Goal: Find specific page/section: Find specific page/section

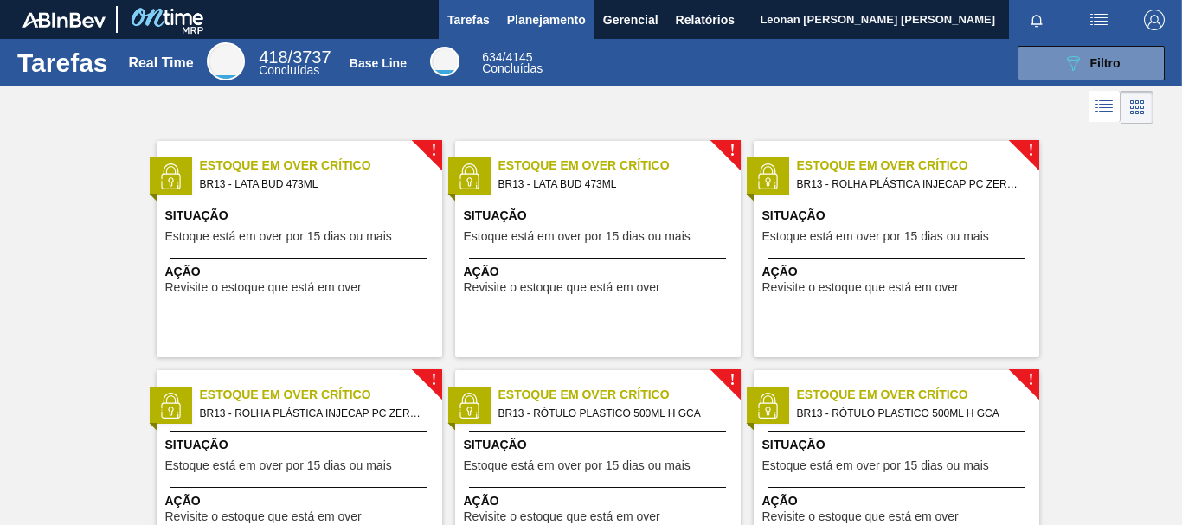
click at [553, 20] on span "Planejamento" at bounding box center [546, 20] width 79 height 21
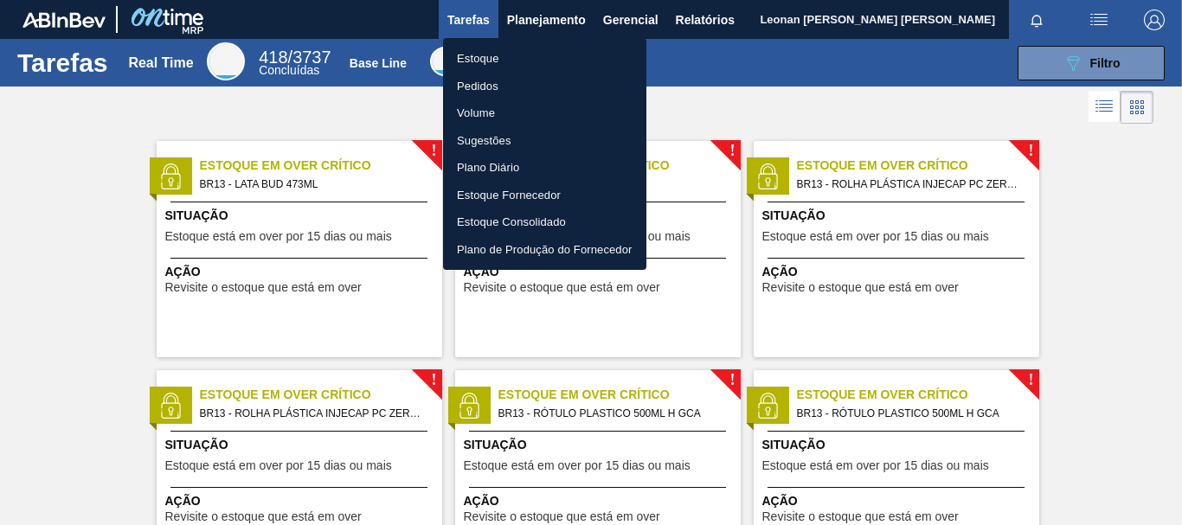
click at [498, 83] on li "Pedidos" at bounding box center [544, 87] width 203 height 28
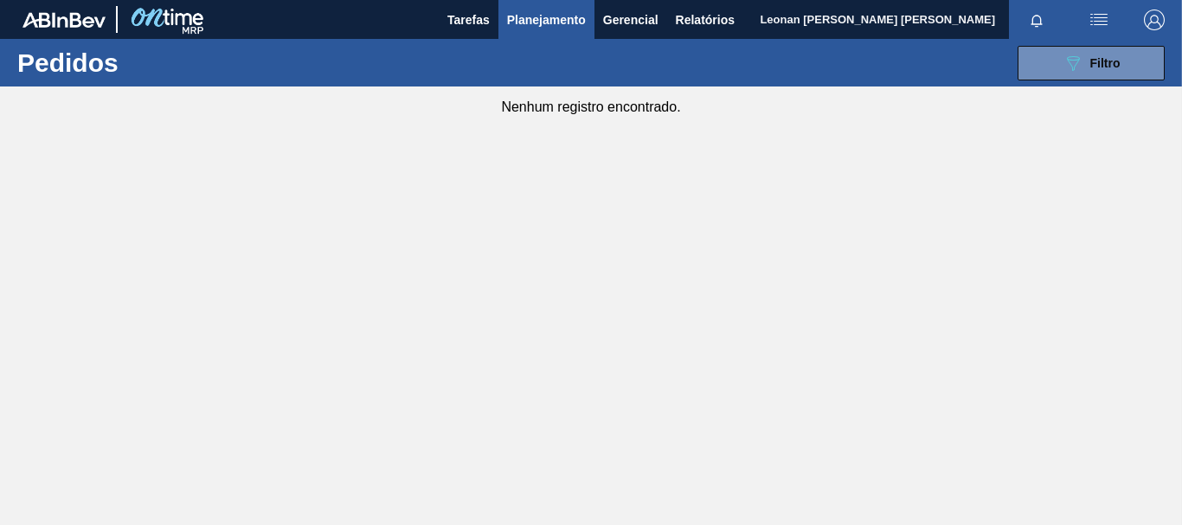
drag, startPoint x: 1141, startPoint y: 67, endPoint x: 1143, endPoint y: 84, distance: 16.5
click at [1142, 67] on button "089F7B8B-B2A5-4AFE-B5C0-19BA573D28AC Filtro" at bounding box center [1091, 63] width 147 height 35
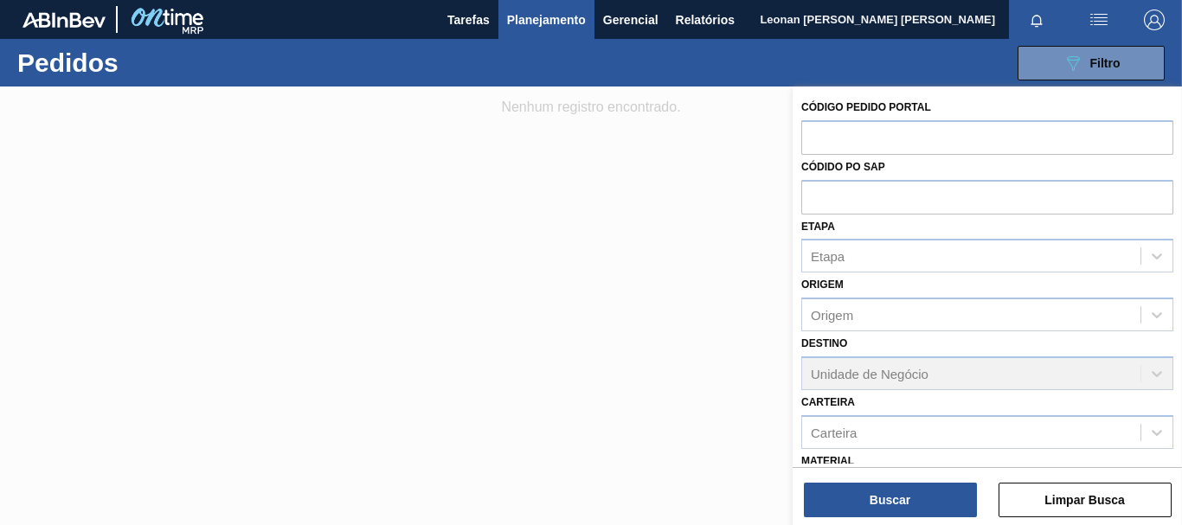
scroll to position [227, 0]
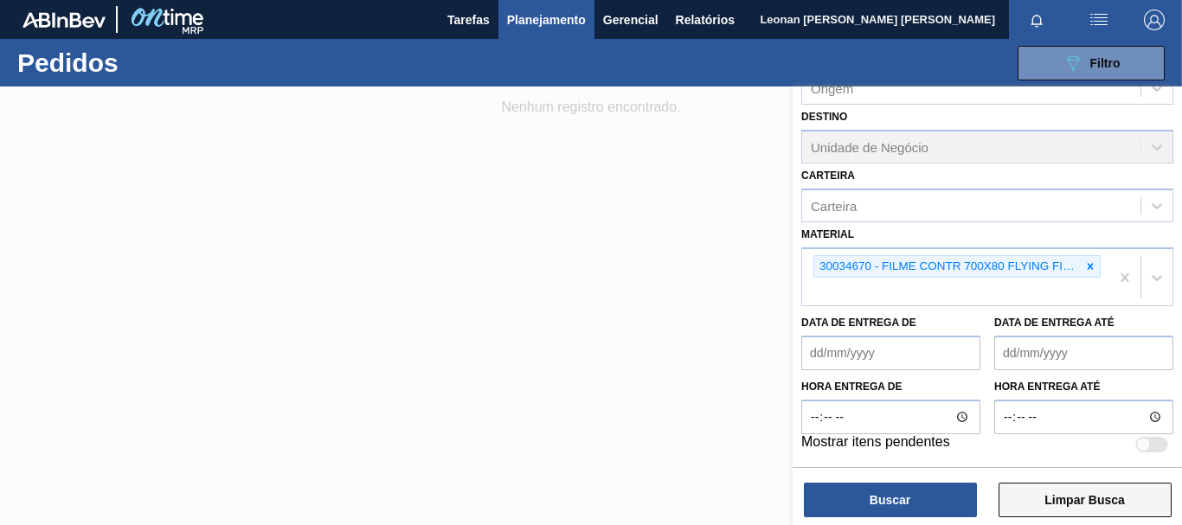
click at [1107, 501] on button "Limpar Busca" at bounding box center [1085, 500] width 173 height 35
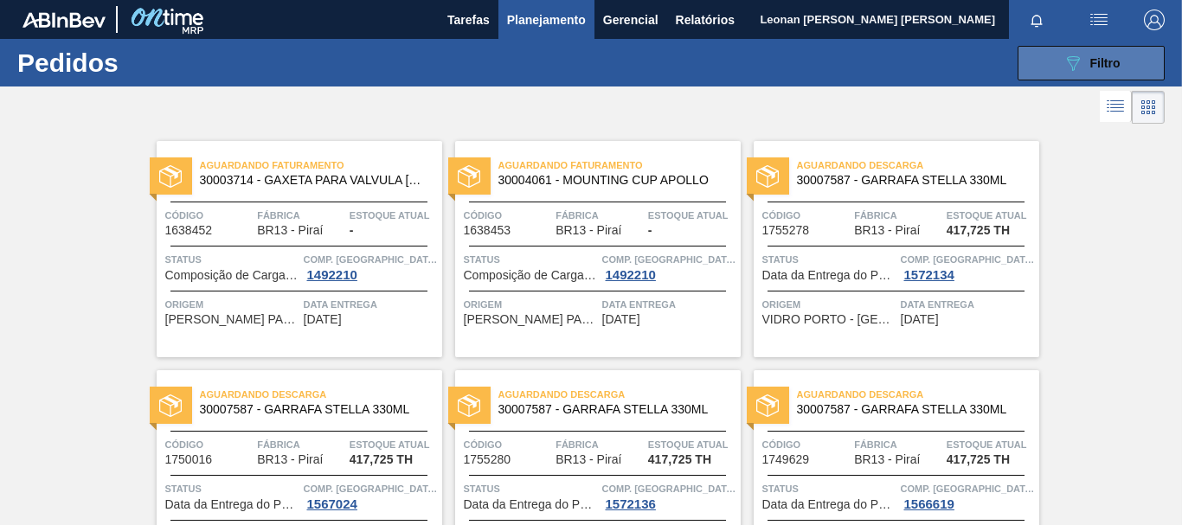
click at [1085, 73] on div "089F7B8B-B2A5-4AFE-B5C0-19BA573D28AC Filtro" at bounding box center [1092, 63] width 58 height 21
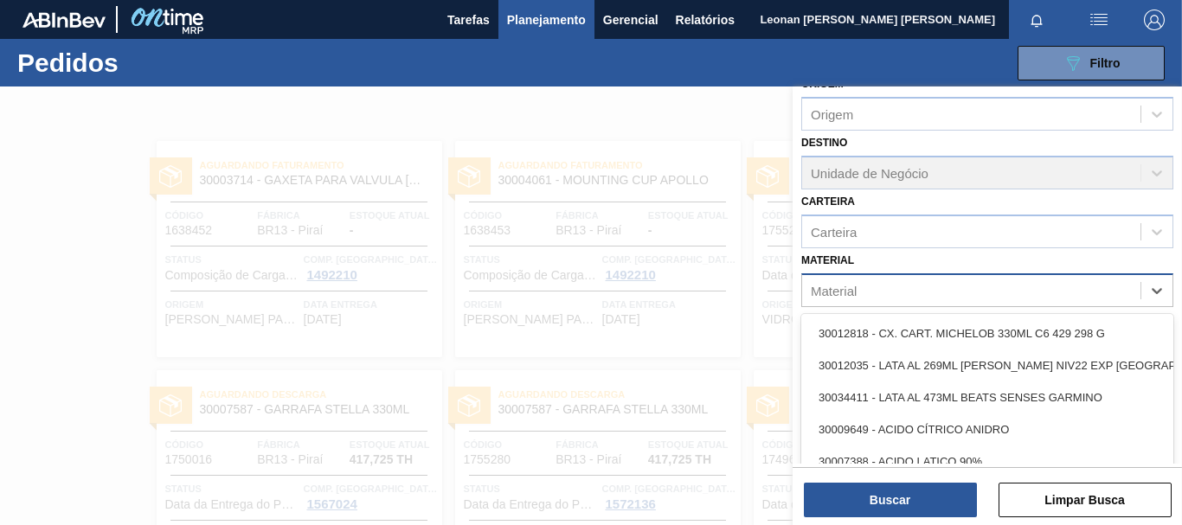
click at [1001, 296] on div "Material" at bounding box center [971, 290] width 338 height 25
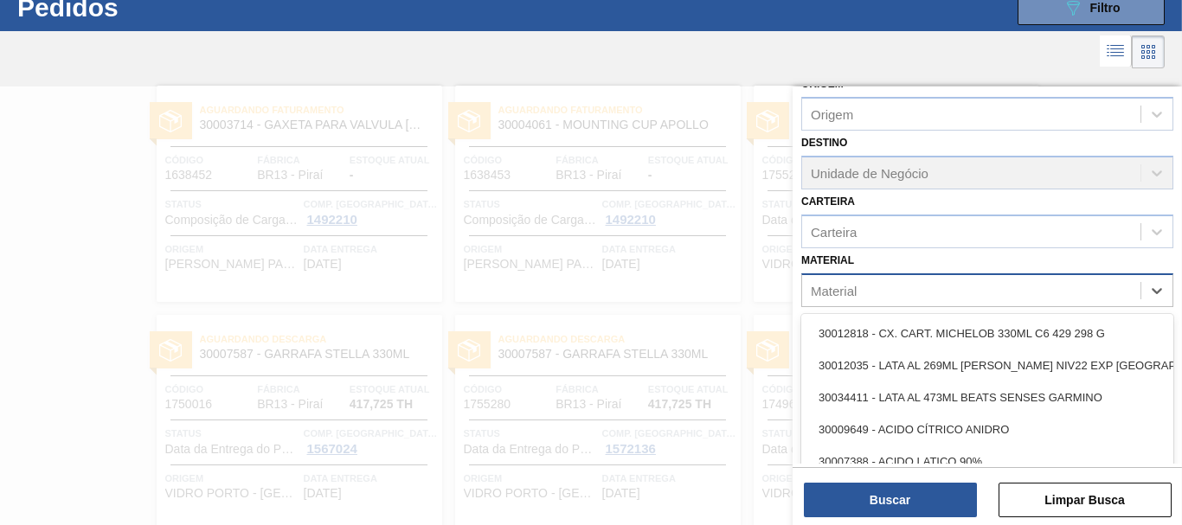
scroll to position [55, 0]
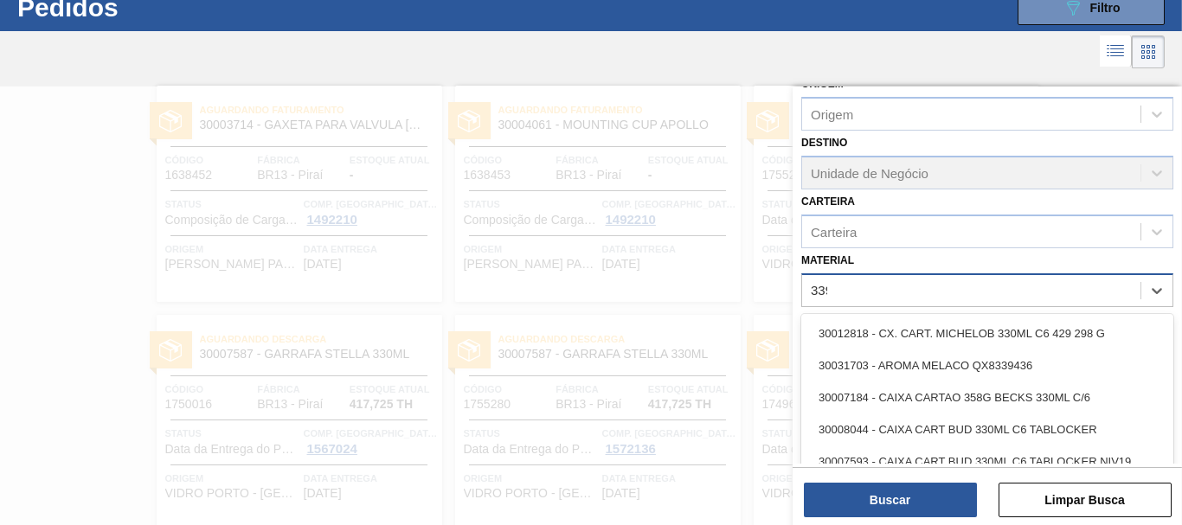
type input "3393"
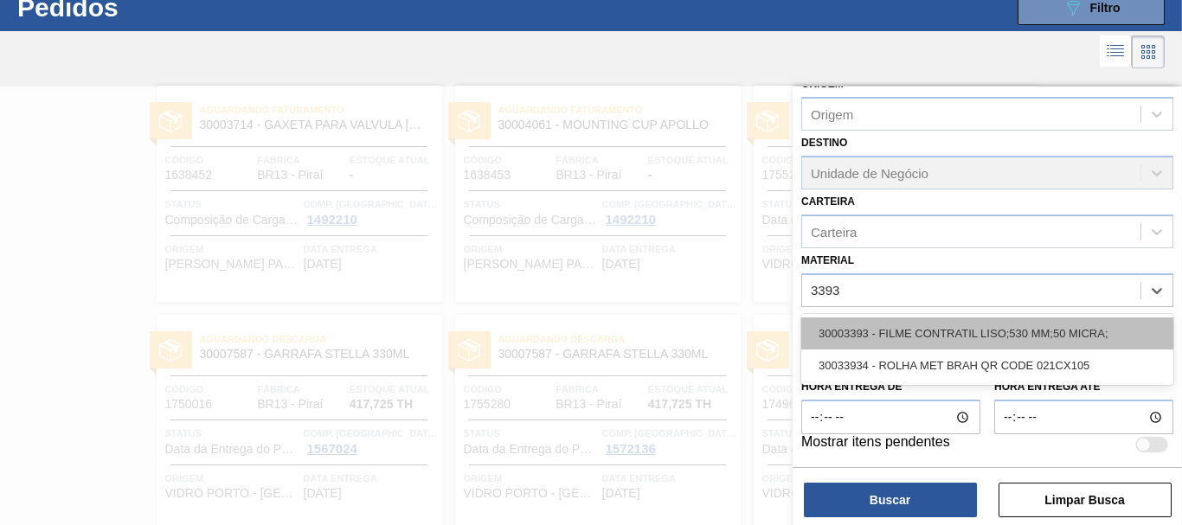
click at [1014, 326] on div "30003393 - FILME CONTRATIL LISO;530 MM;50 MICRA;" at bounding box center [987, 334] width 372 height 32
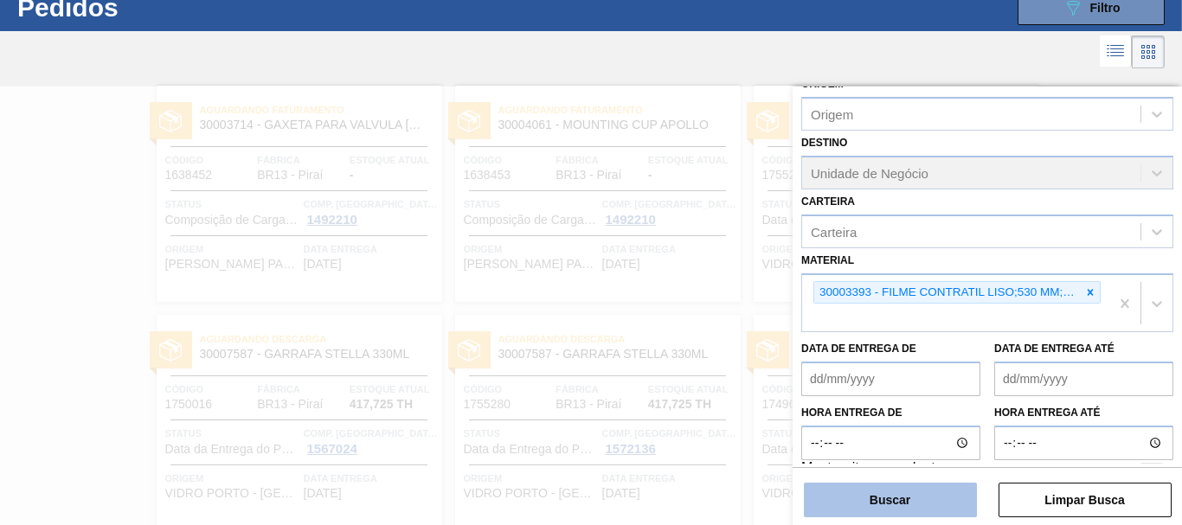
click at [940, 494] on button "Buscar" at bounding box center [890, 500] width 173 height 35
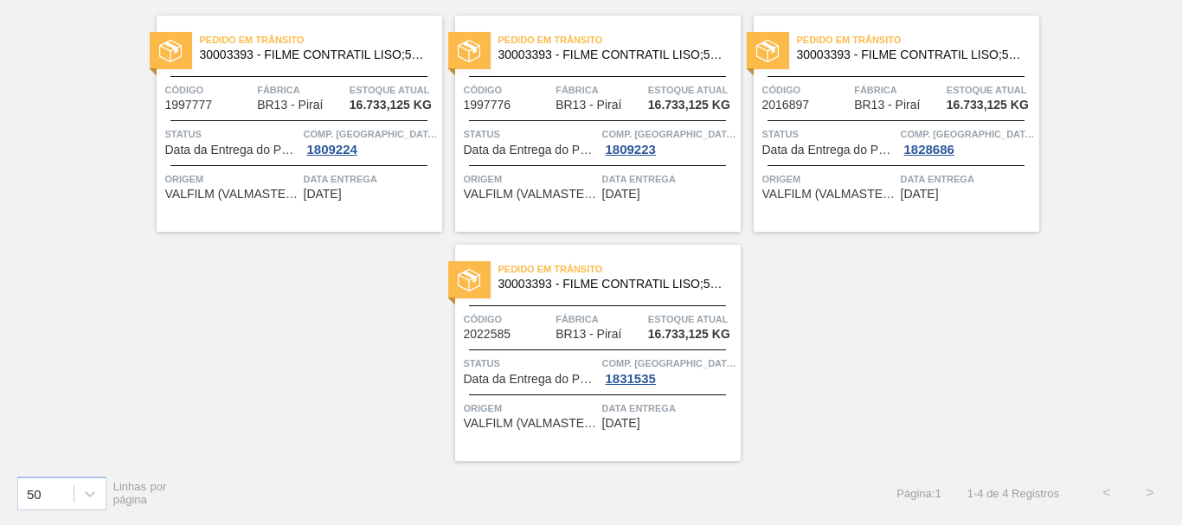
scroll to position [0, 0]
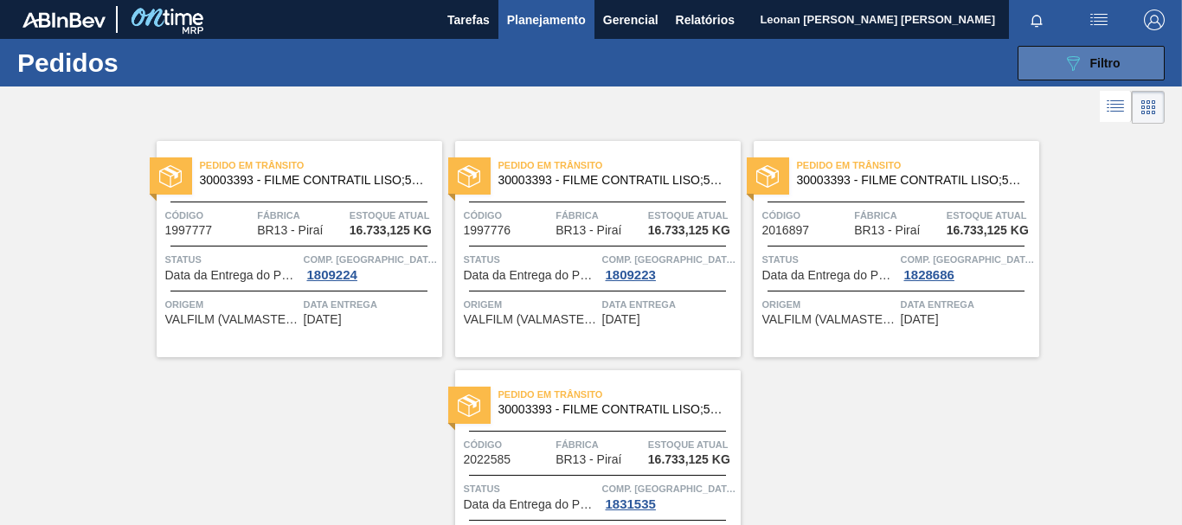
click at [1105, 60] on span "Filtro" at bounding box center [1105, 63] width 30 height 14
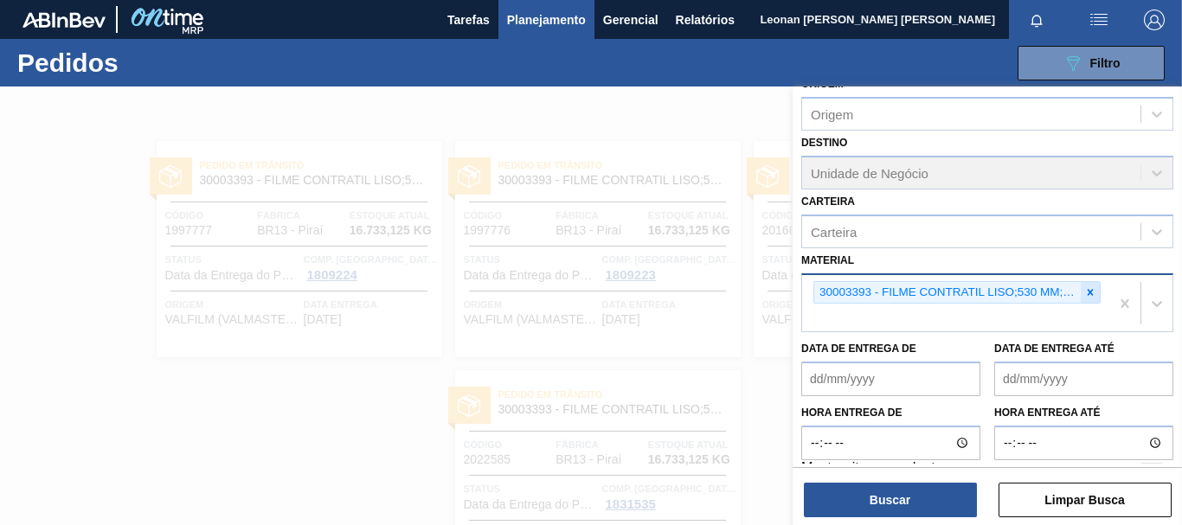
click at [1091, 294] on icon at bounding box center [1090, 292] width 12 height 12
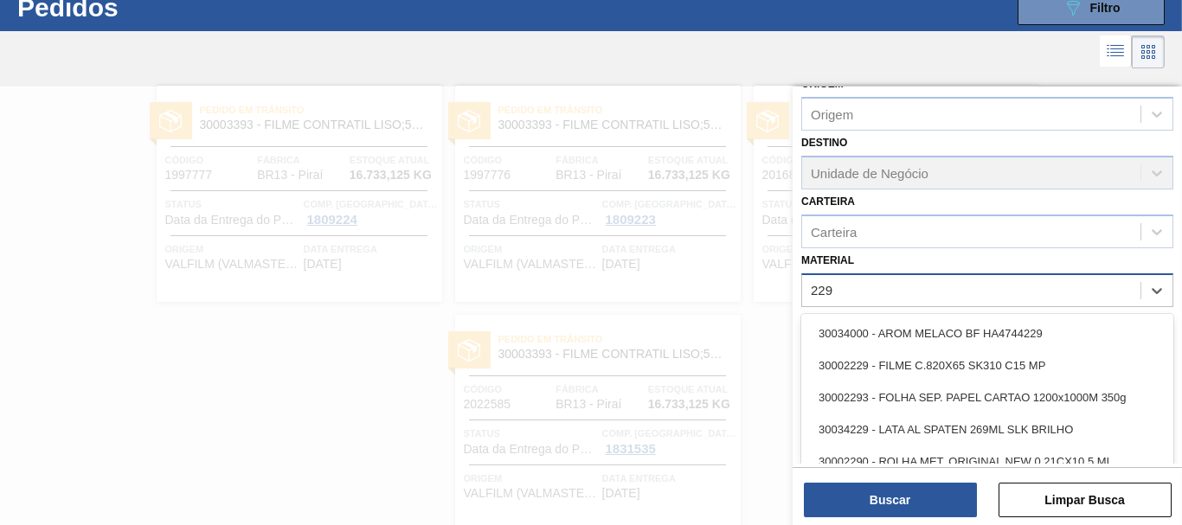
scroll to position [55, 0]
type input "2293"
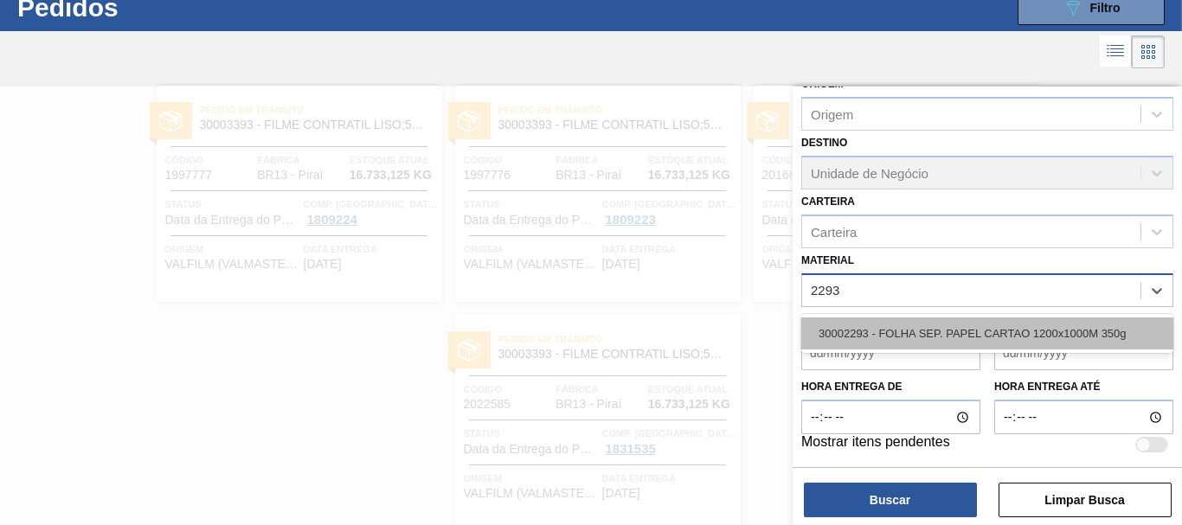
click at [1082, 331] on div "30002293 - FOLHA SEP. PAPEL CARTAO 1200x1000M 350g" at bounding box center [987, 334] width 372 height 32
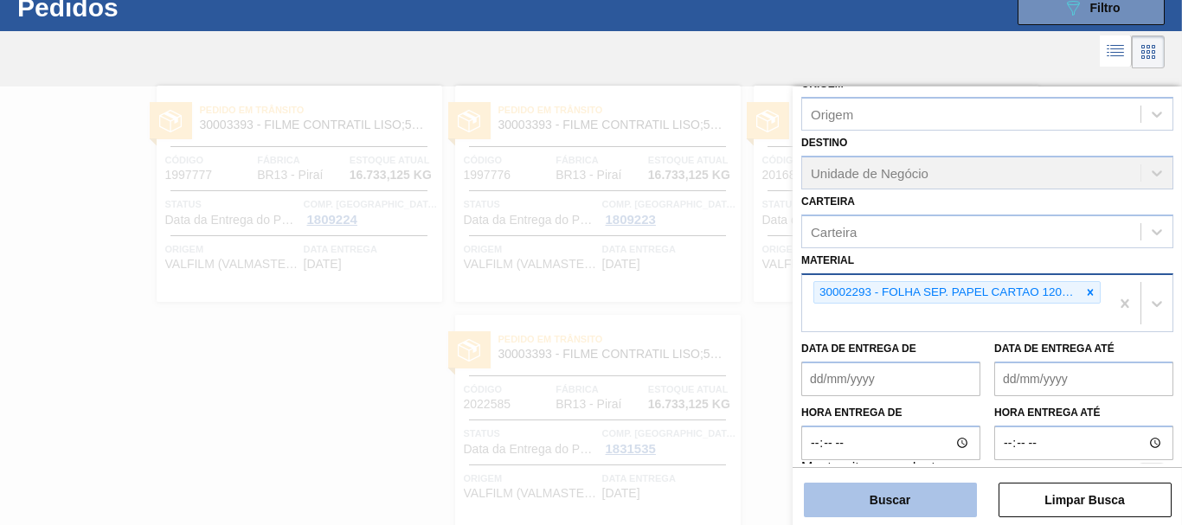
click at [858, 502] on button "Buscar" at bounding box center [890, 500] width 173 height 35
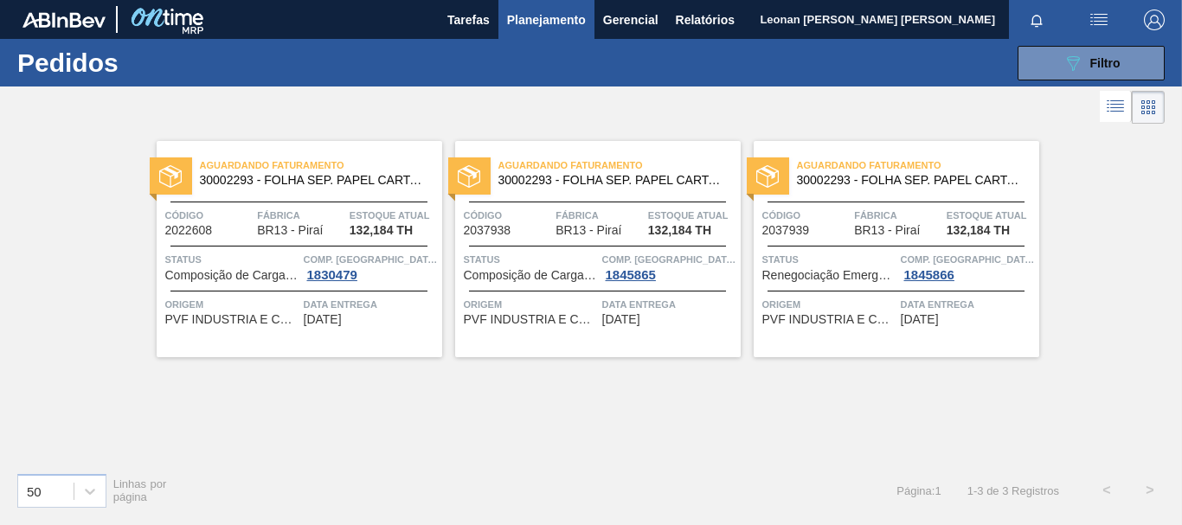
scroll to position [0, 0]
click at [1095, 61] on span "Filtro" at bounding box center [1105, 63] width 30 height 14
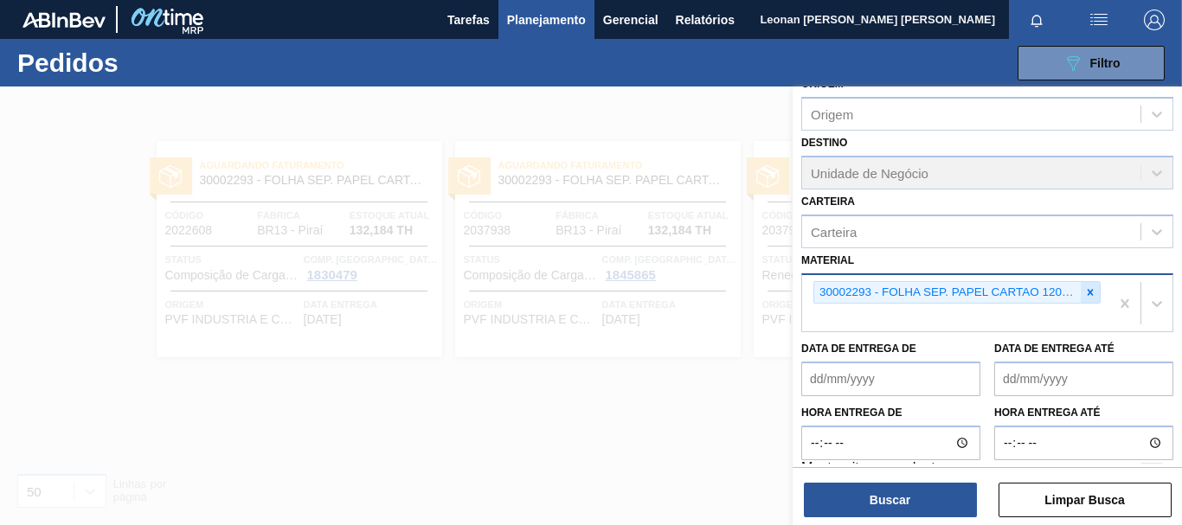
click at [1084, 294] on icon at bounding box center [1090, 292] width 12 height 12
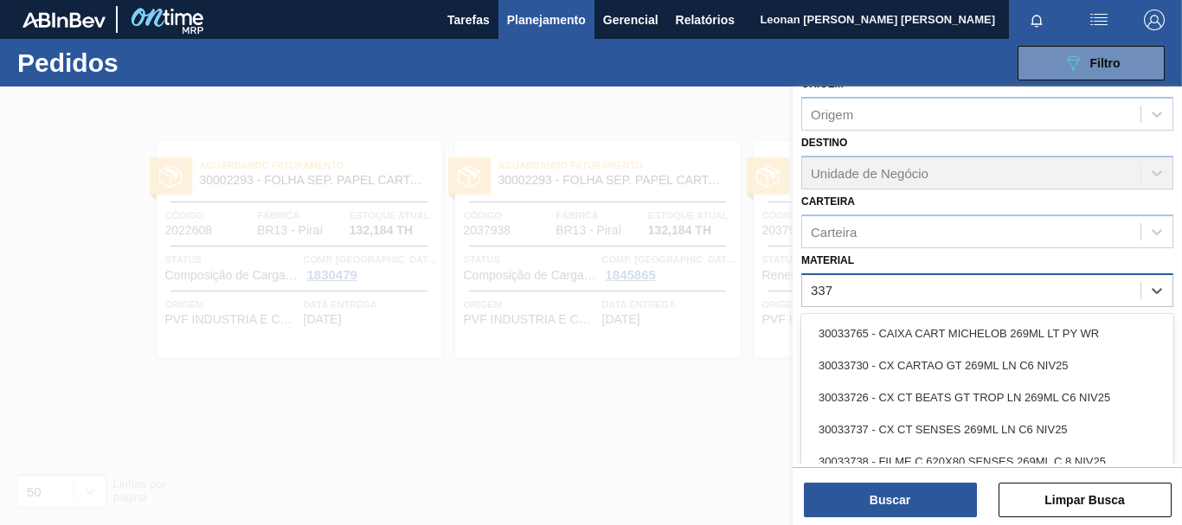
type input "3371"
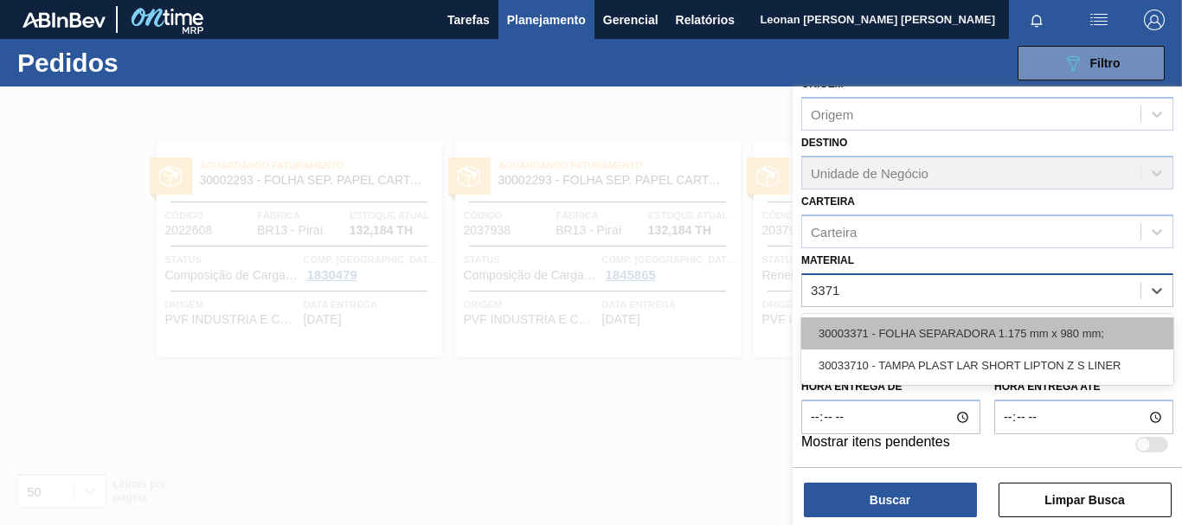
click at [1011, 336] on div "30003371 - FOLHA SEPARADORA 1.175 mm x 980 mm;" at bounding box center [987, 334] width 372 height 32
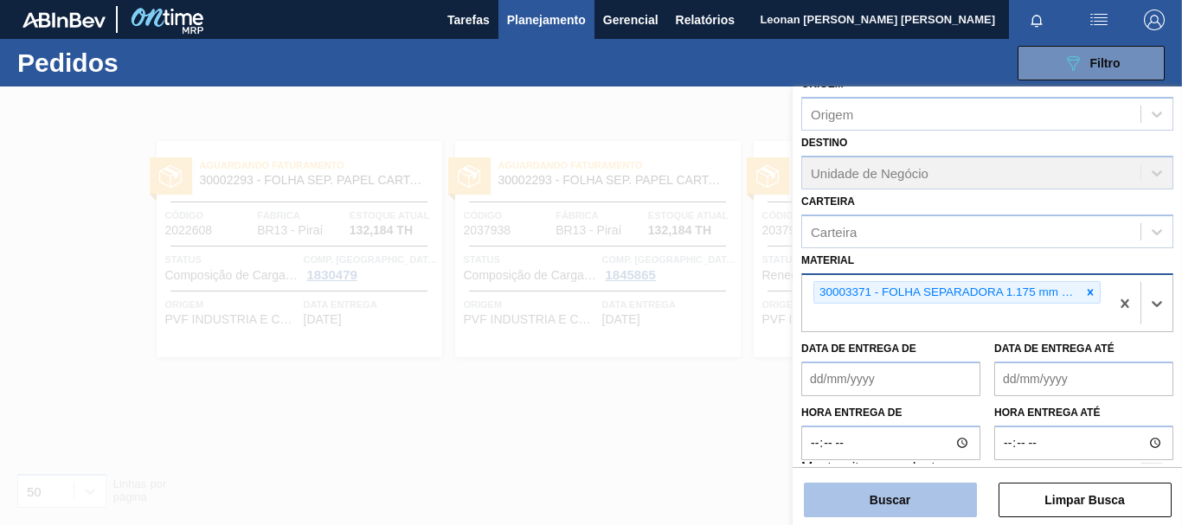
click at [935, 501] on button "Buscar" at bounding box center [890, 500] width 173 height 35
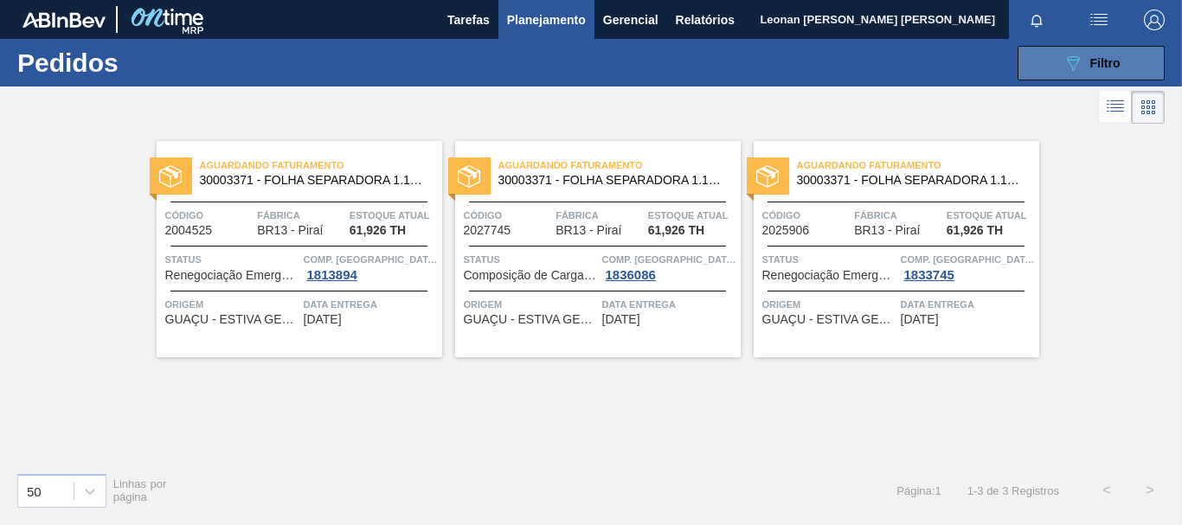
click at [1083, 61] on div "089F7B8B-B2A5-4AFE-B5C0-19BA573D28AC Filtro" at bounding box center [1092, 63] width 58 height 21
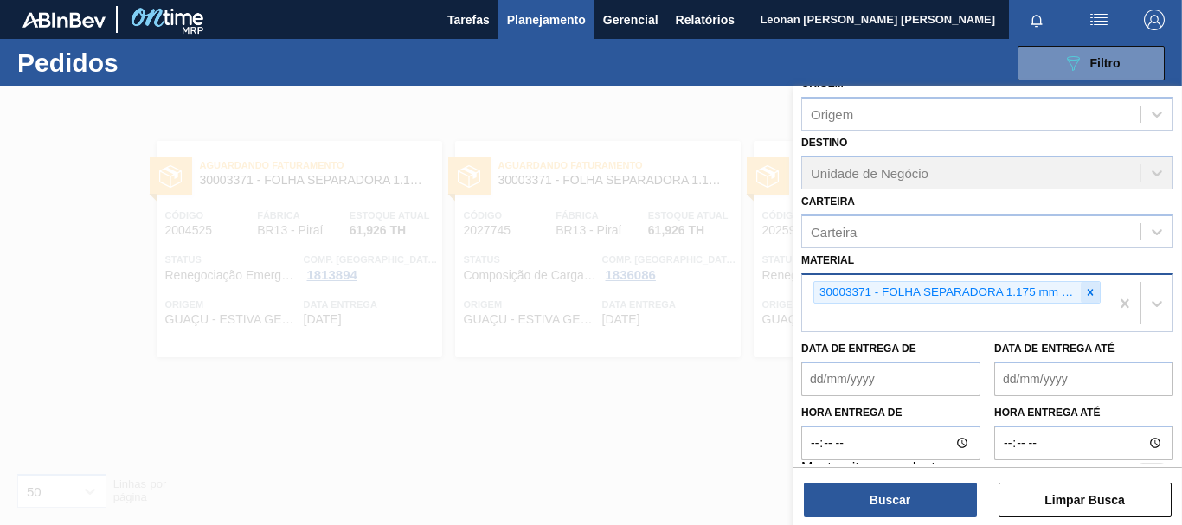
click at [1085, 294] on icon at bounding box center [1090, 292] width 12 height 12
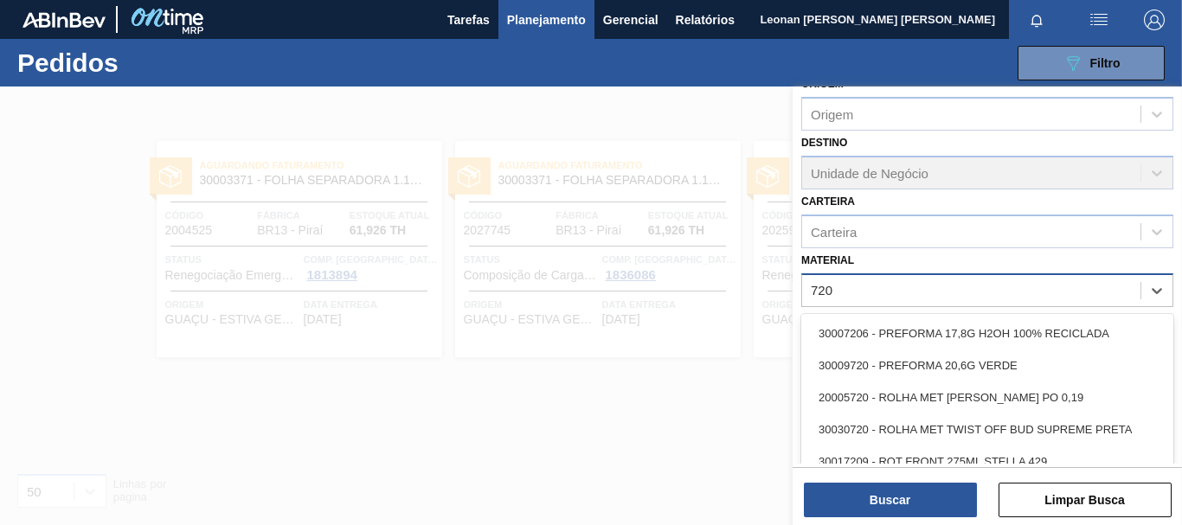
type input "7206"
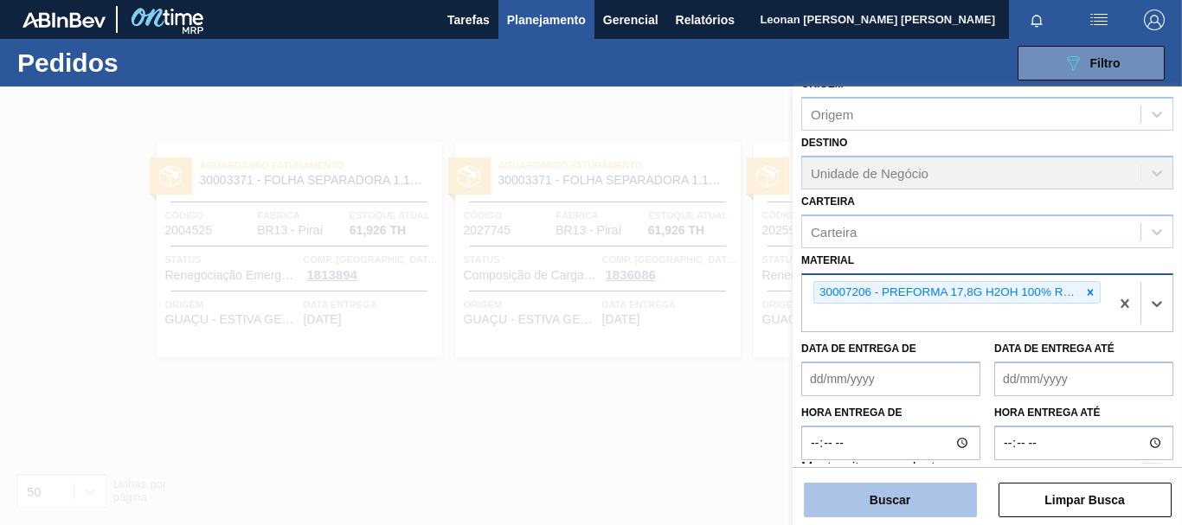
click at [947, 486] on button "Buscar" at bounding box center [890, 500] width 173 height 35
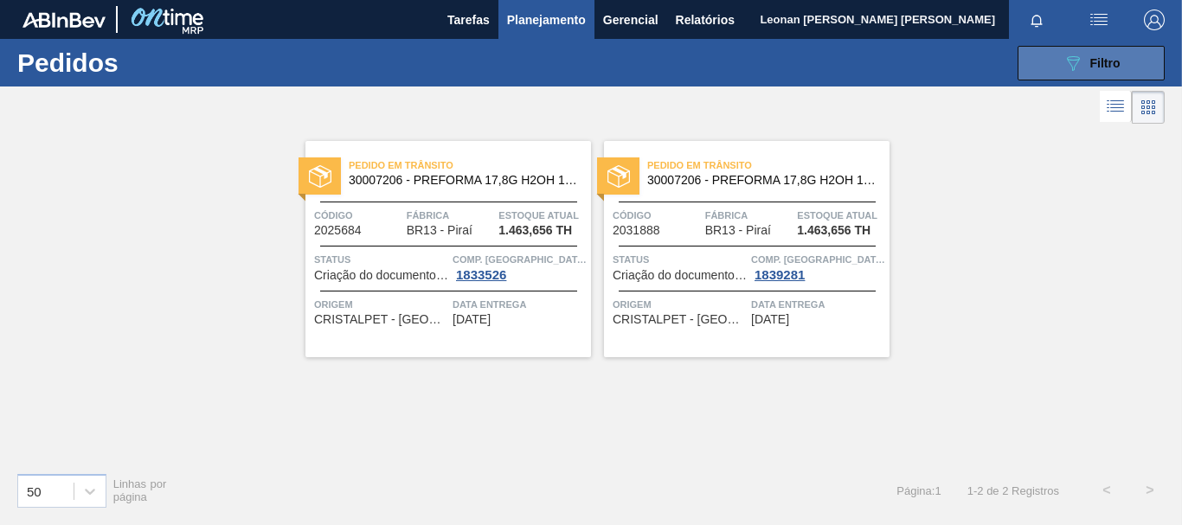
click at [1135, 67] on button "089F7B8B-B2A5-4AFE-B5C0-19BA573D28AC Filtro" at bounding box center [1091, 63] width 147 height 35
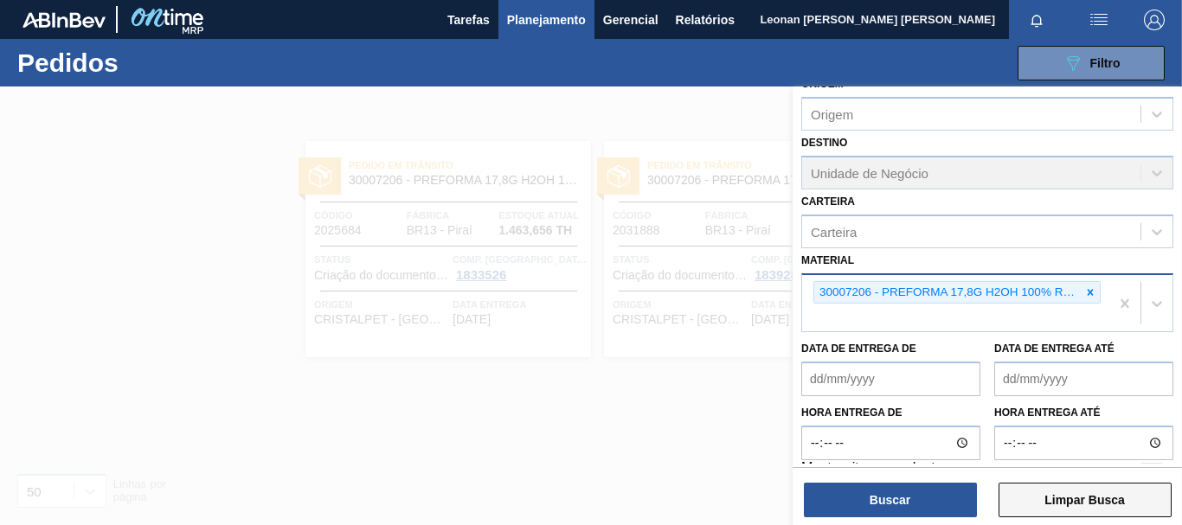
click at [1102, 498] on button "Limpar Busca" at bounding box center [1085, 500] width 173 height 35
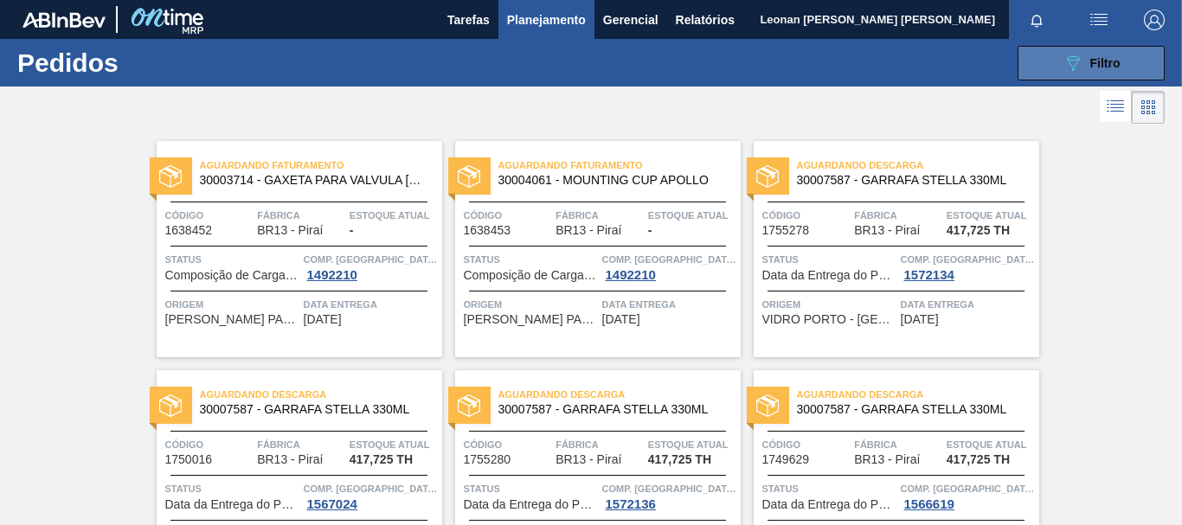
click at [1109, 71] on div "089F7B8B-B2A5-4AFE-B5C0-19BA573D28AC Filtro" at bounding box center [1092, 63] width 58 height 21
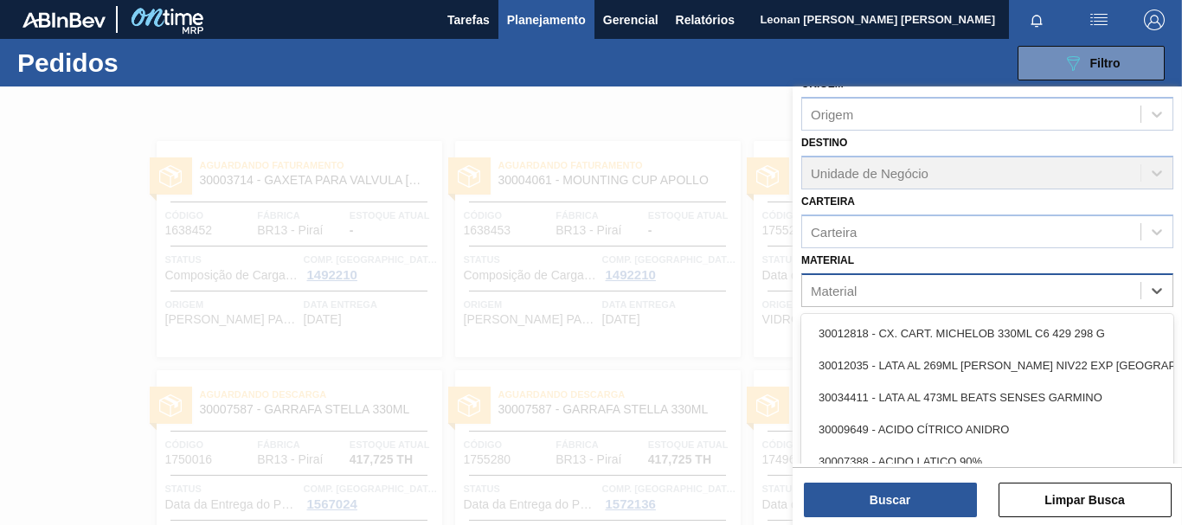
click at [1055, 276] on div "Material" at bounding box center [987, 290] width 372 height 34
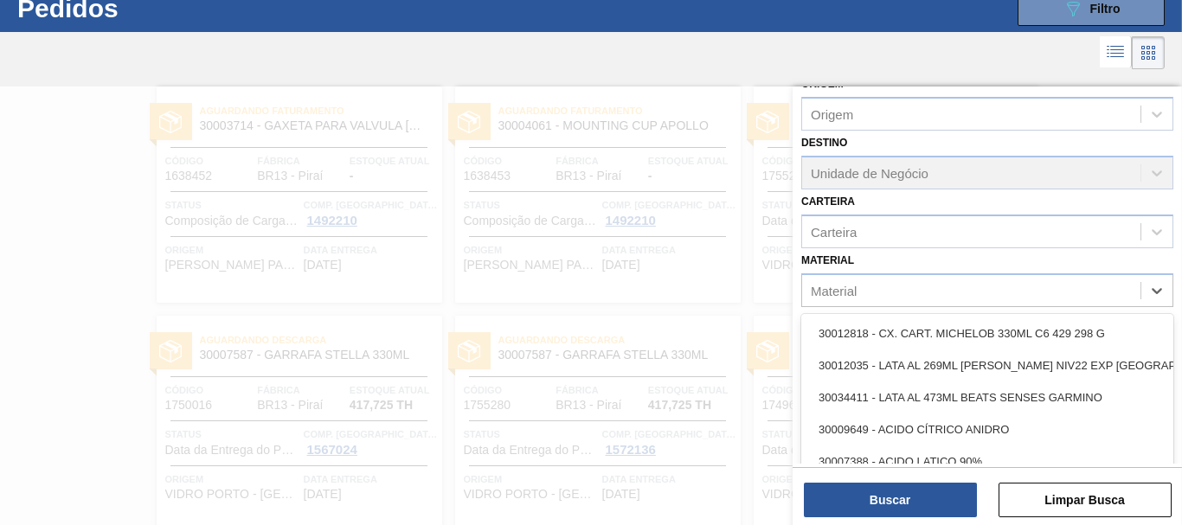
scroll to position [55, 0]
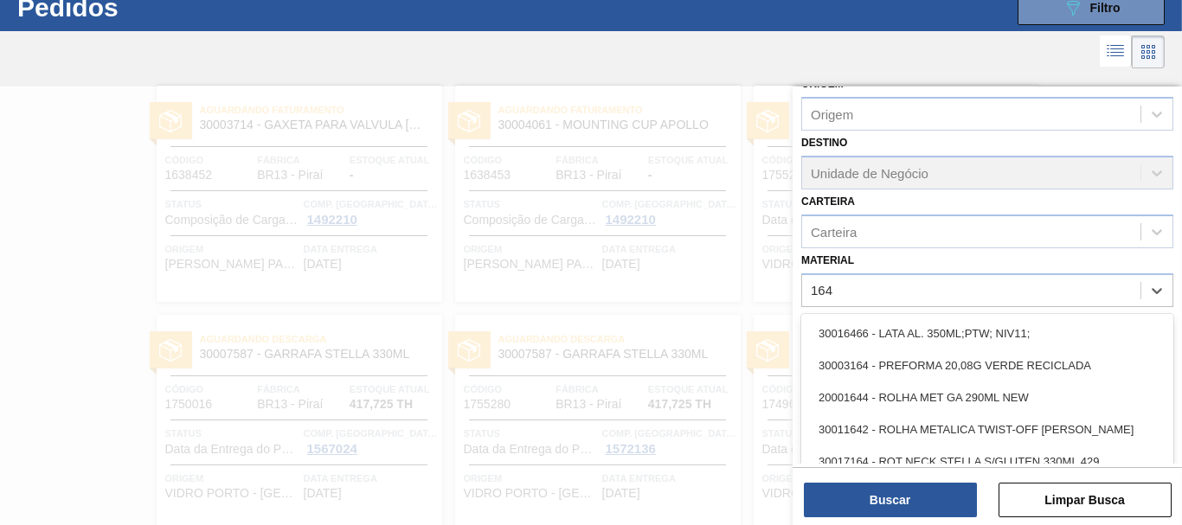
type input "1645"
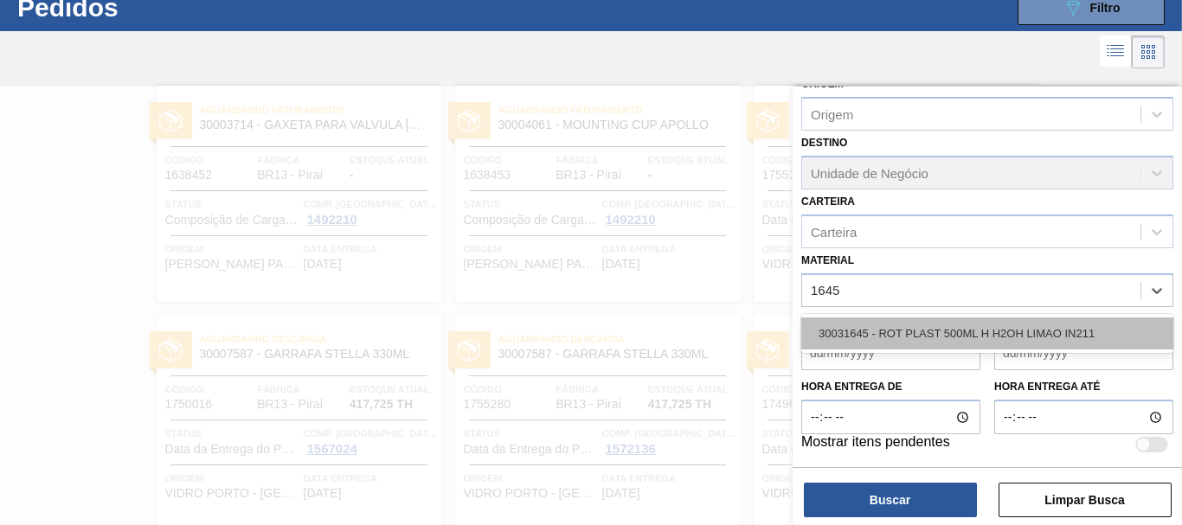
click at [1051, 329] on div "30031645 - ROT PLAST 500ML H H2OH LIMAO IN211" at bounding box center [987, 334] width 372 height 32
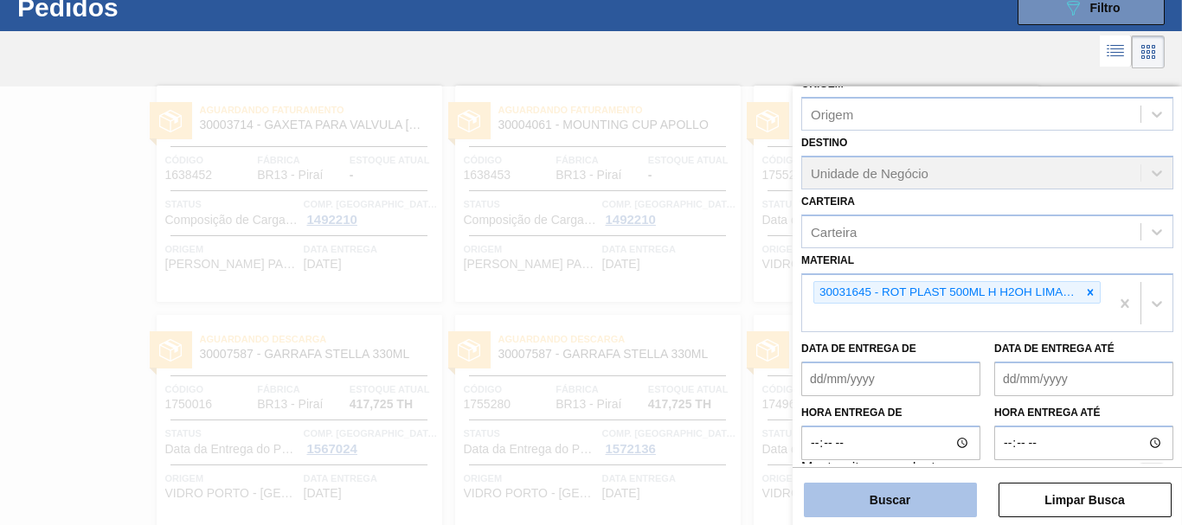
click at [961, 491] on button "Buscar" at bounding box center [890, 500] width 173 height 35
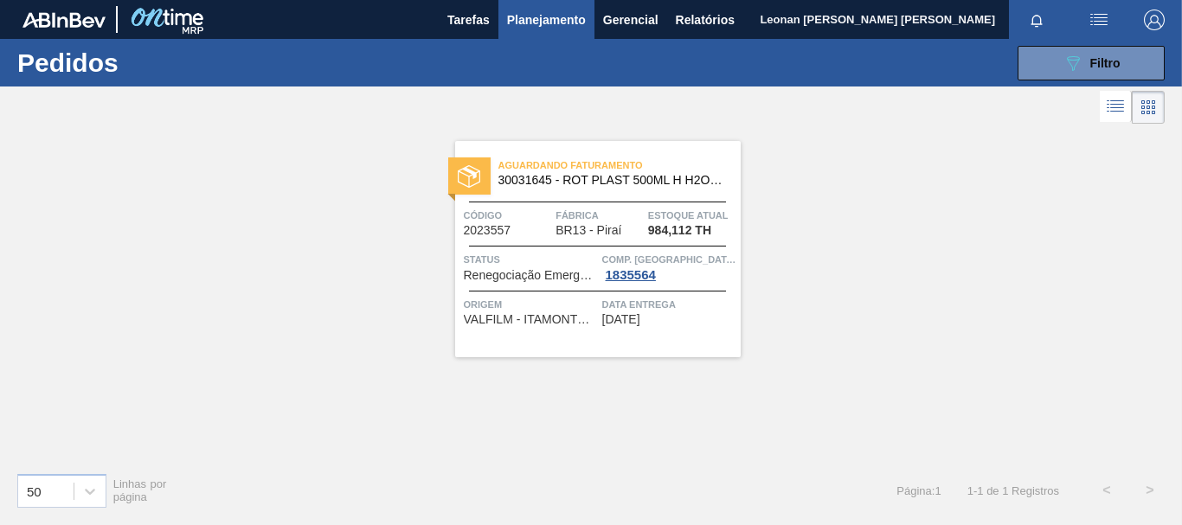
scroll to position [0, 0]
click at [1106, 63] on span "Filtro" at bounding box center [1105, 63] width 30 height 14
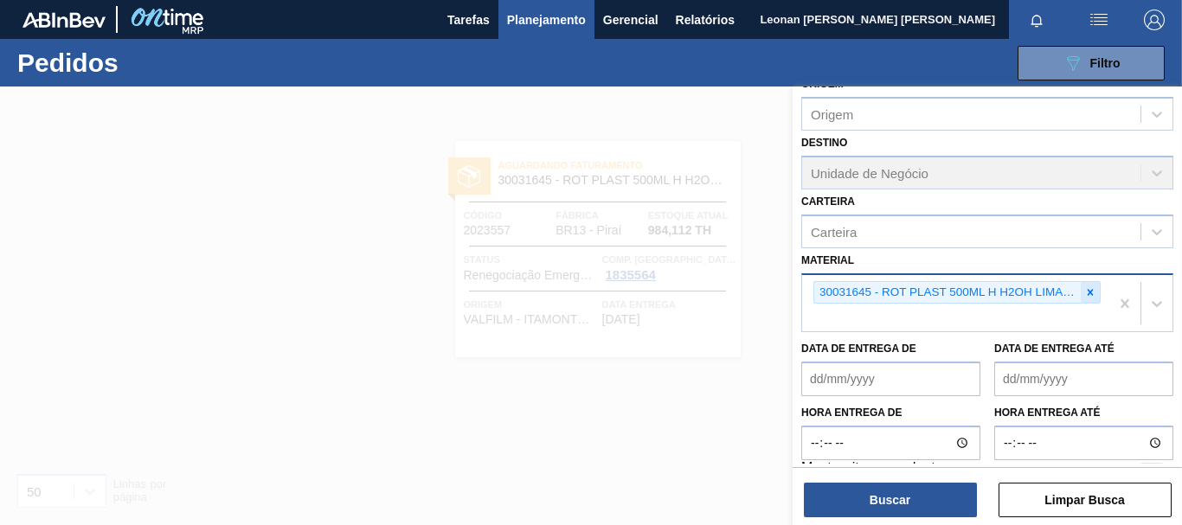
click at [1088, 296] on icon at bounding box center [1090, 292] width 12 height 12
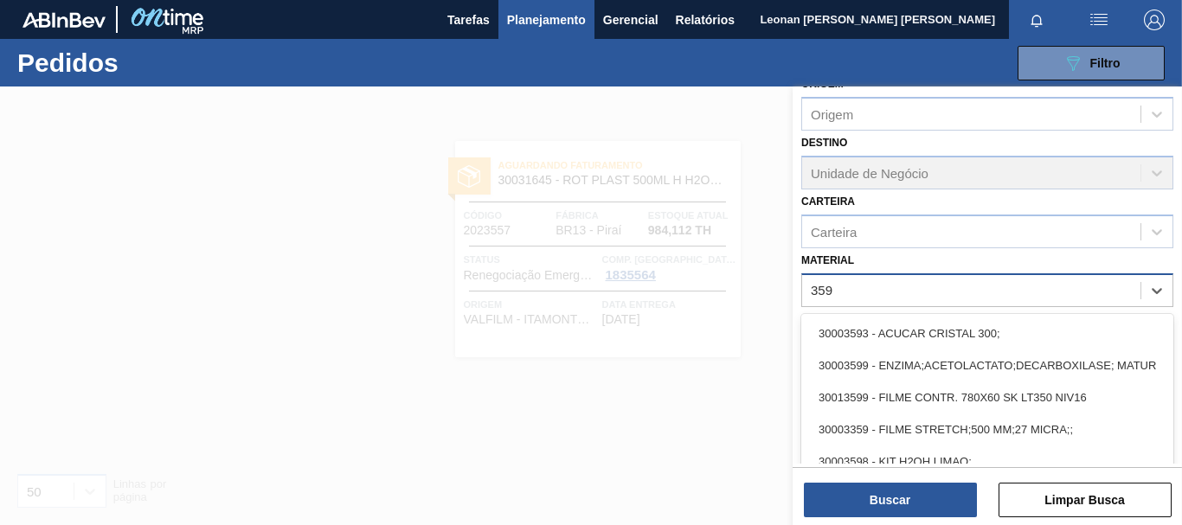
type input "3598"
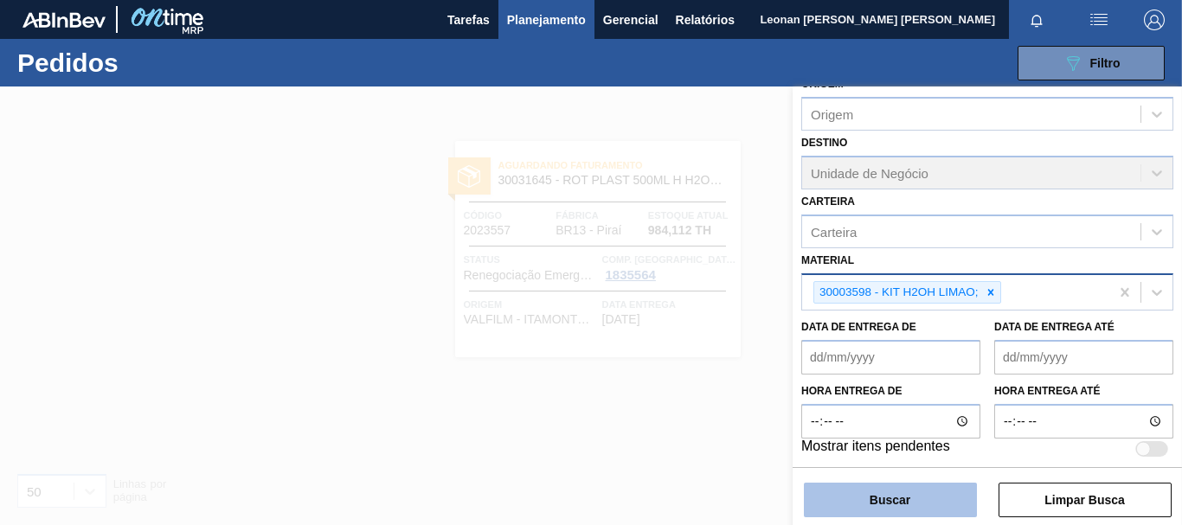
click at [958, 501] on button "Buscar" at bounding box center [890, 500] width 173 height 35
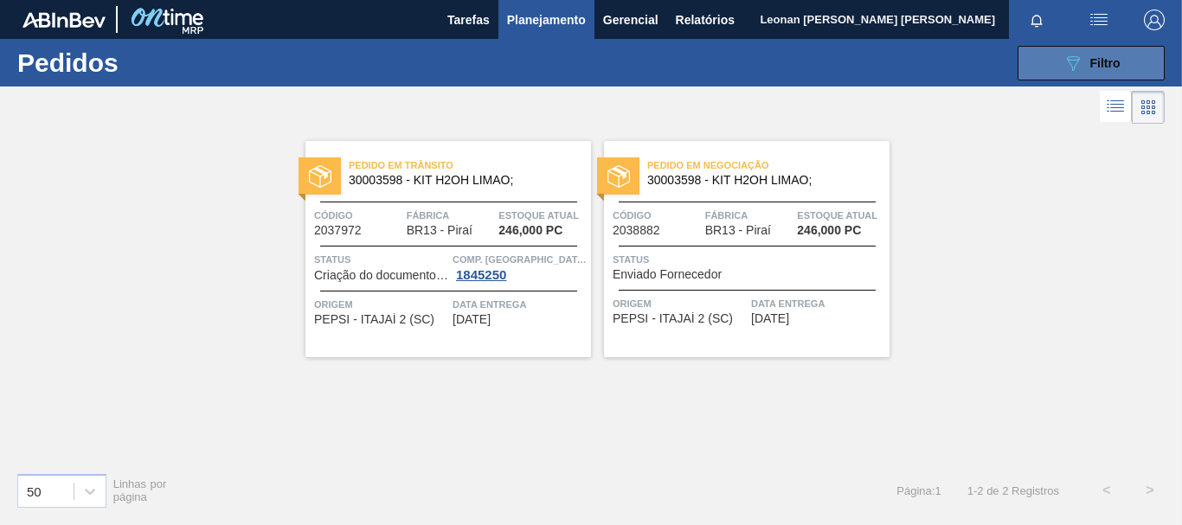
click at [1020, 50] on button "089F7B8B-B2A5-4AFE-B5C0-19BA573D28AC Filtro" at bounding box center [1091, 63] width 147 height 35
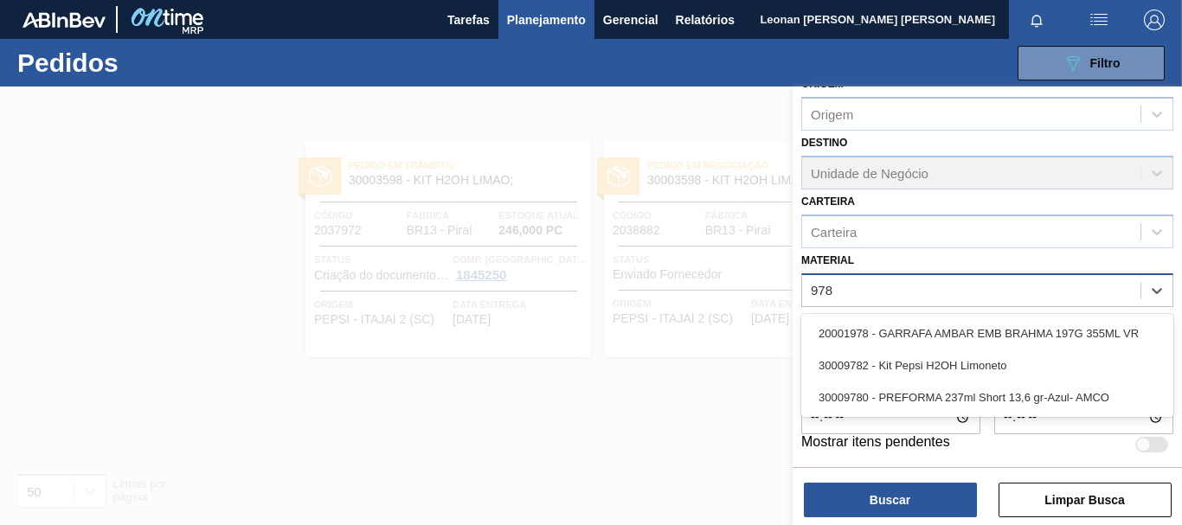
type input "9782"
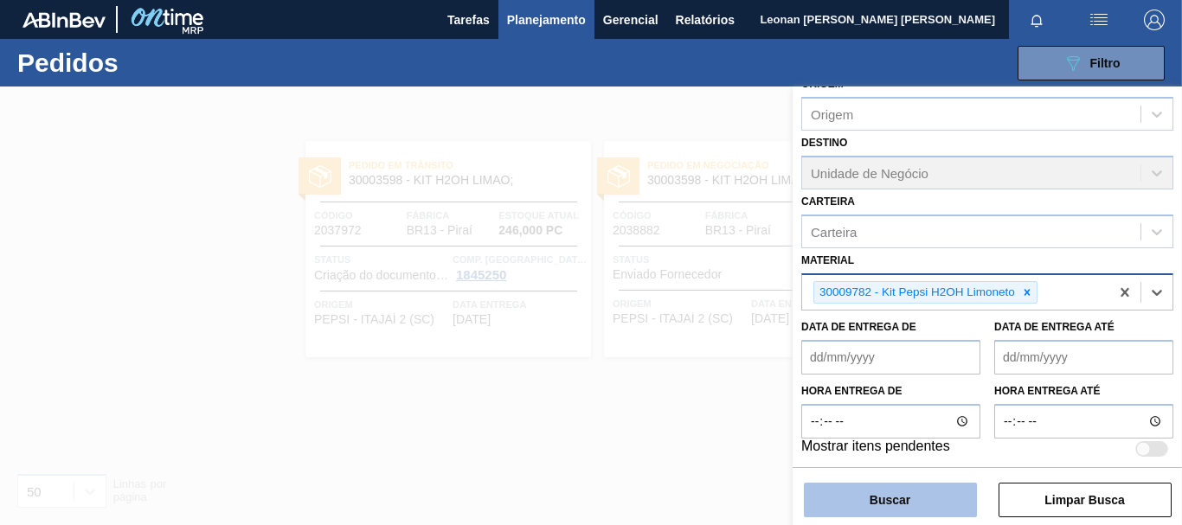
click at [870, 498] on button "Buscar" at bounding box center [890, 500] width 173 height 35
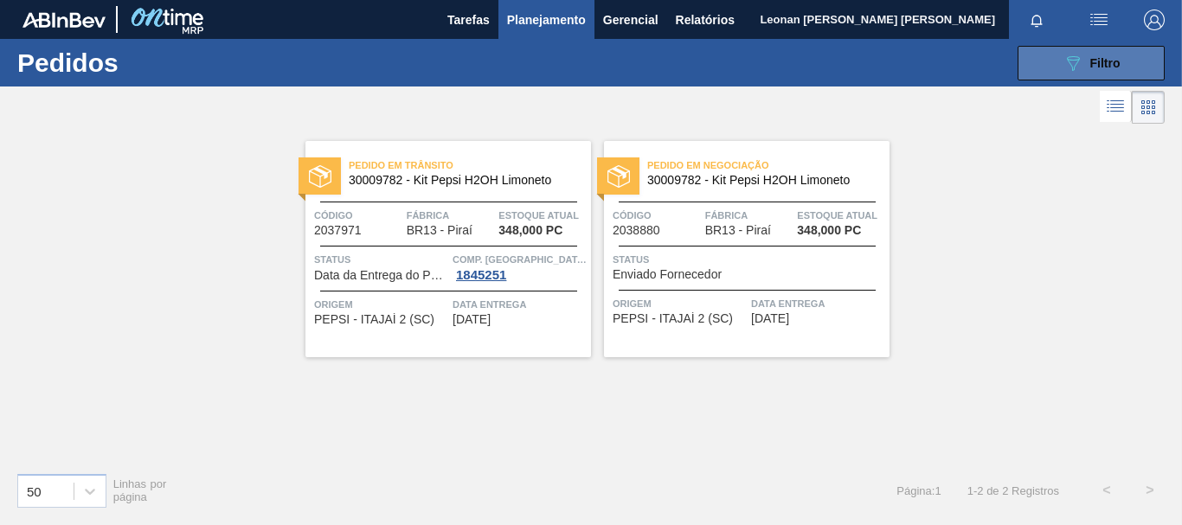
click at [1115, 66] on span "Filtro" at bounding box center [1105, 63] width 30 height 14
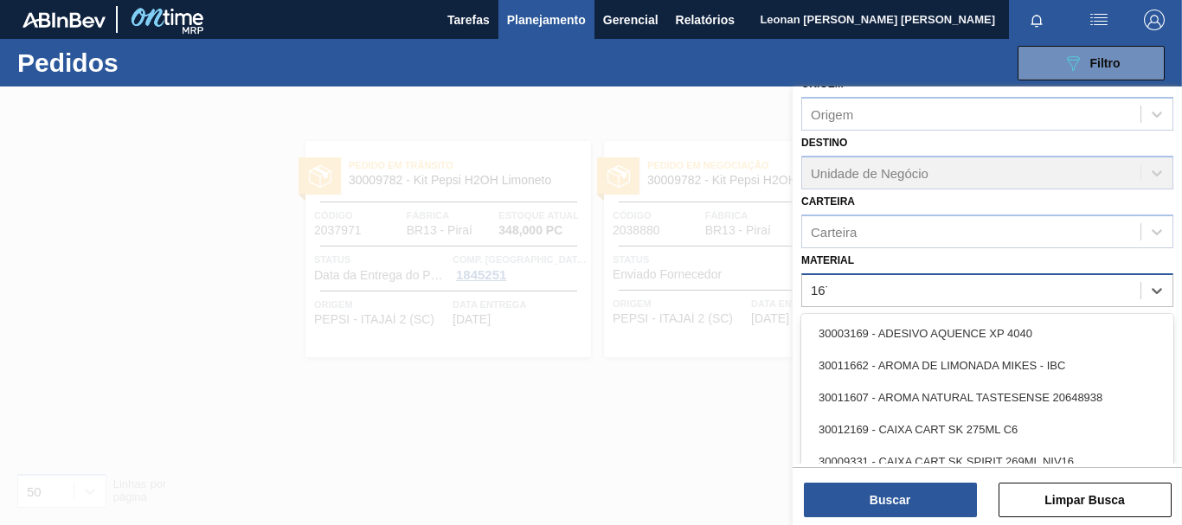
type input "1670"
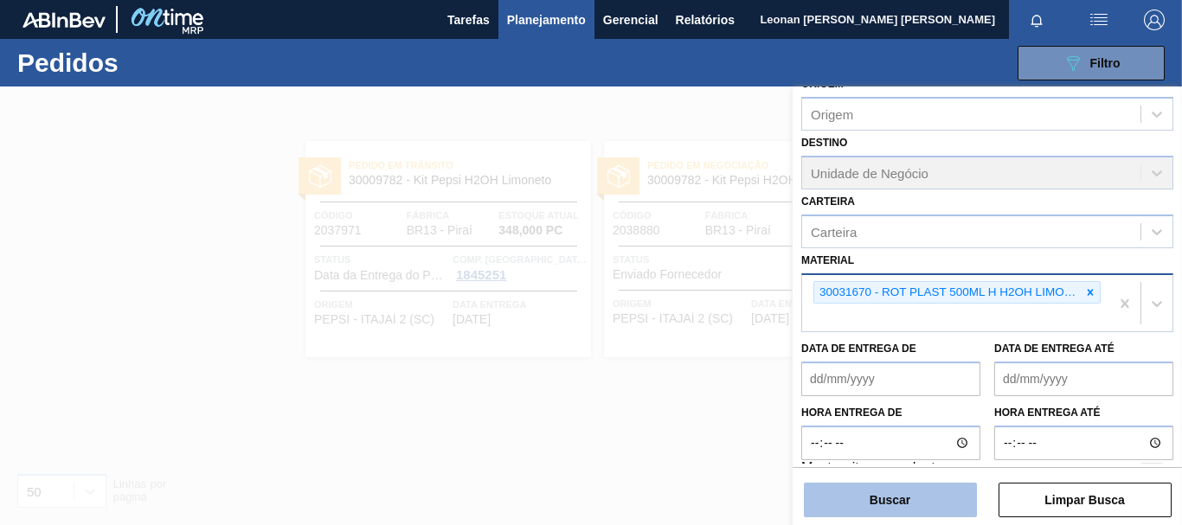
click at [878, 488] on button "Buscar" at bounding box center [890, 500] width 173 height 35
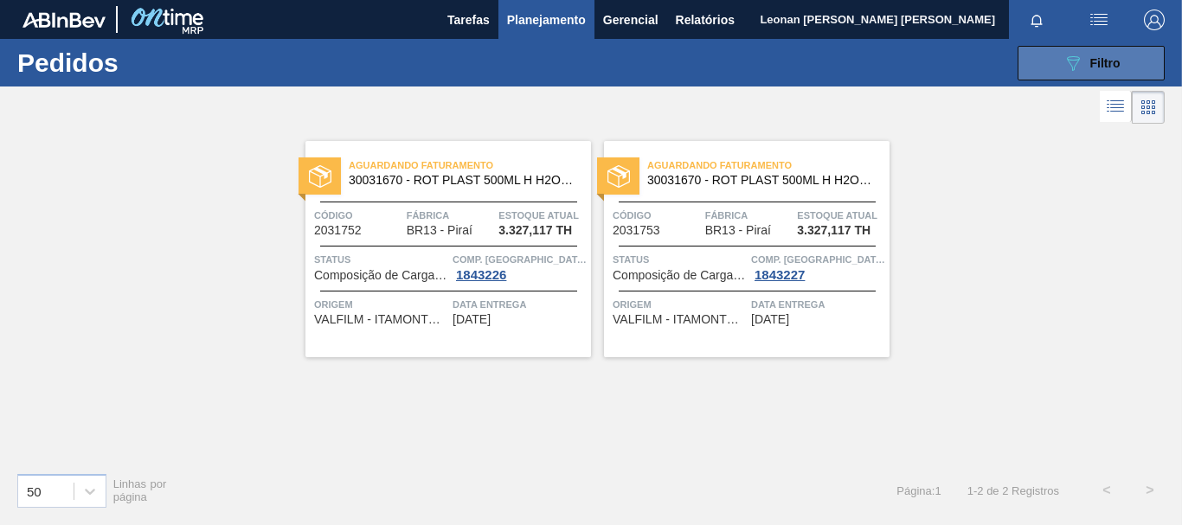
click at [1088, 71] on div "089F7B8B-B2A5-4AFE-B5C0-19BA573D28AC Filtro" at bounding box center [1092, 63] width 58 height 21
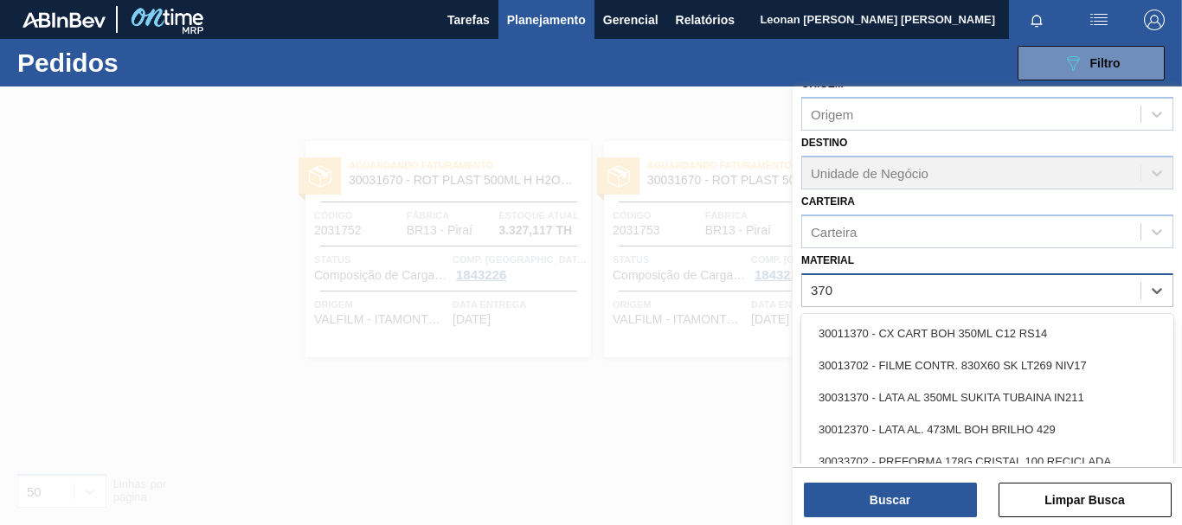
type input "3702"
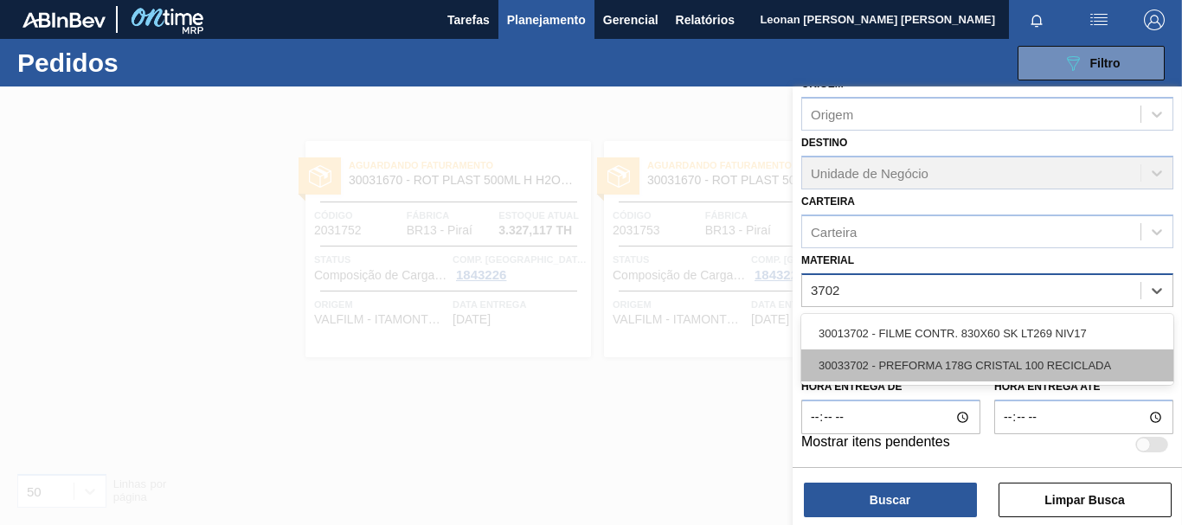
click at [1053, 370] on div "30033702 - PREFORMA 178G CRISTAL 100 RECICLADA" at bounding box center [987, 366] width 372 height 32
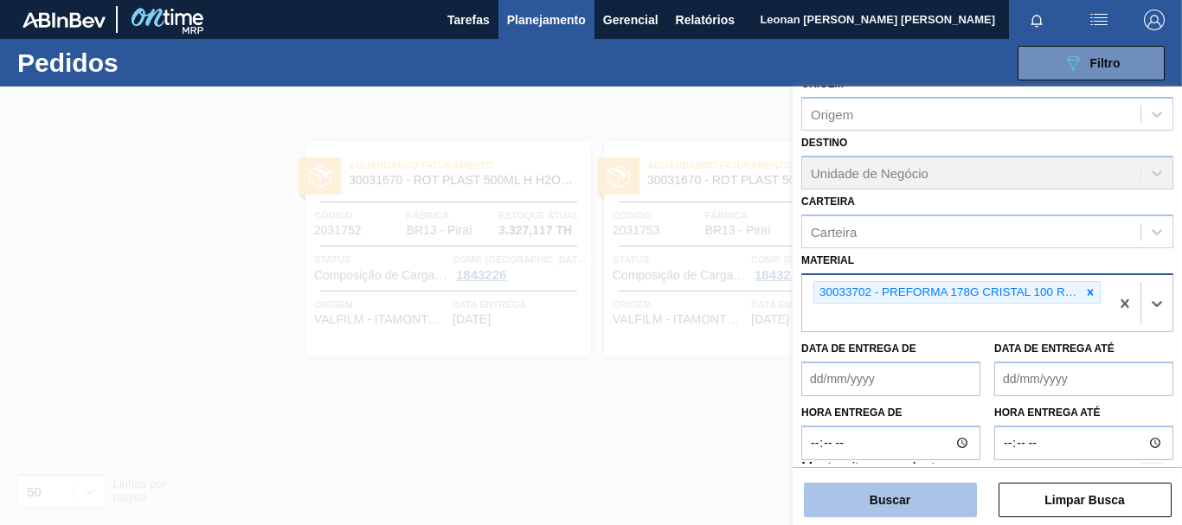
click at [933, 503] on button "Buscar" at bounding box center [890, 500] width 173 height 35
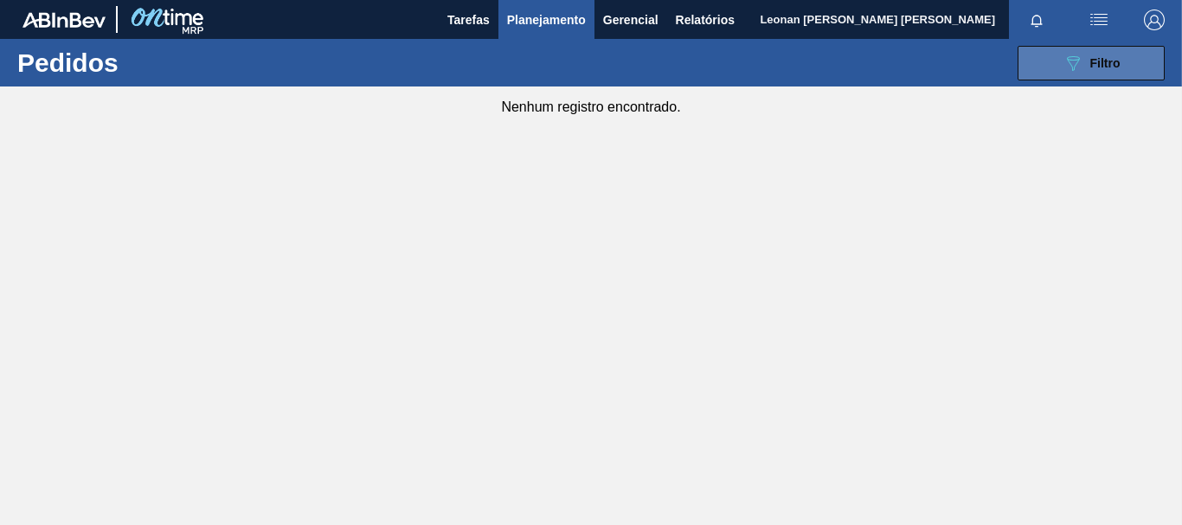
click at [1054, 60] on button "089F7B8B-B2A5-4AFE-B5C0-19BA573D28AC Filtro" at bounding box center [1091, 63] width 147 height 35
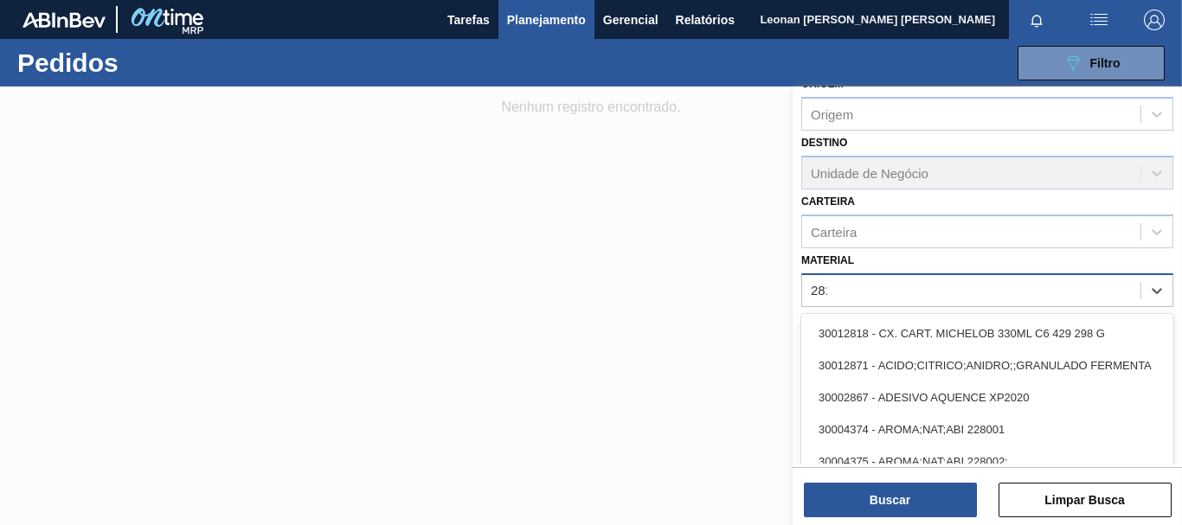
type input "2819"
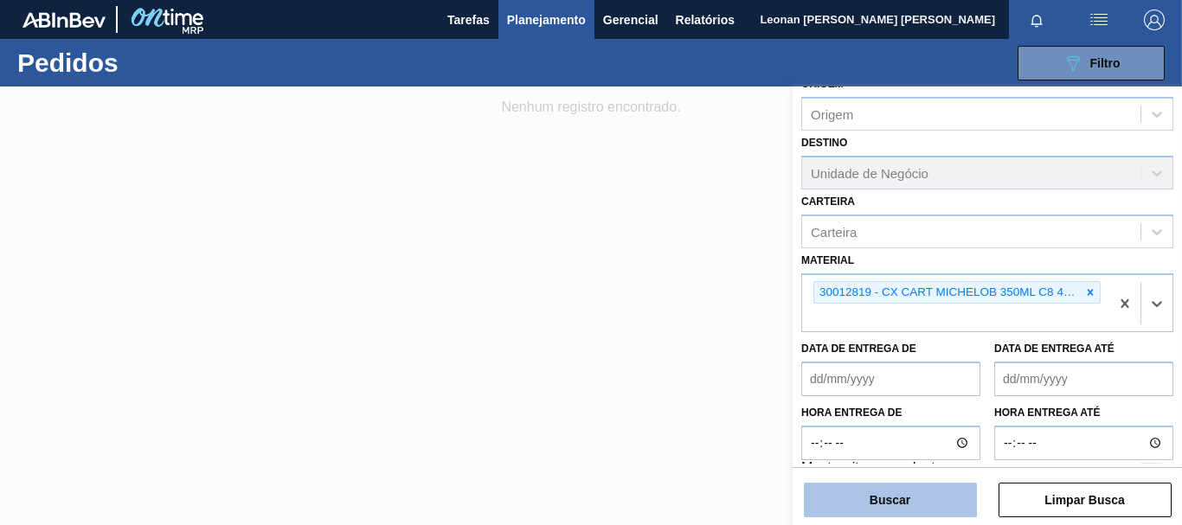
click at [888, 504] on button "Buscar" at bounding box center [890, 500] width 173 height 35
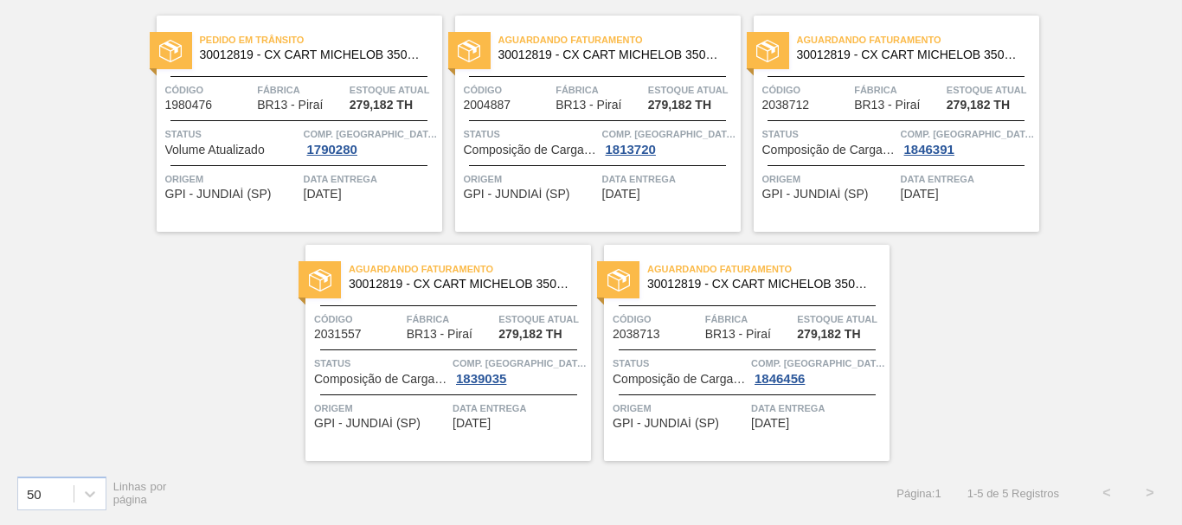
scroll to position [39, 0]
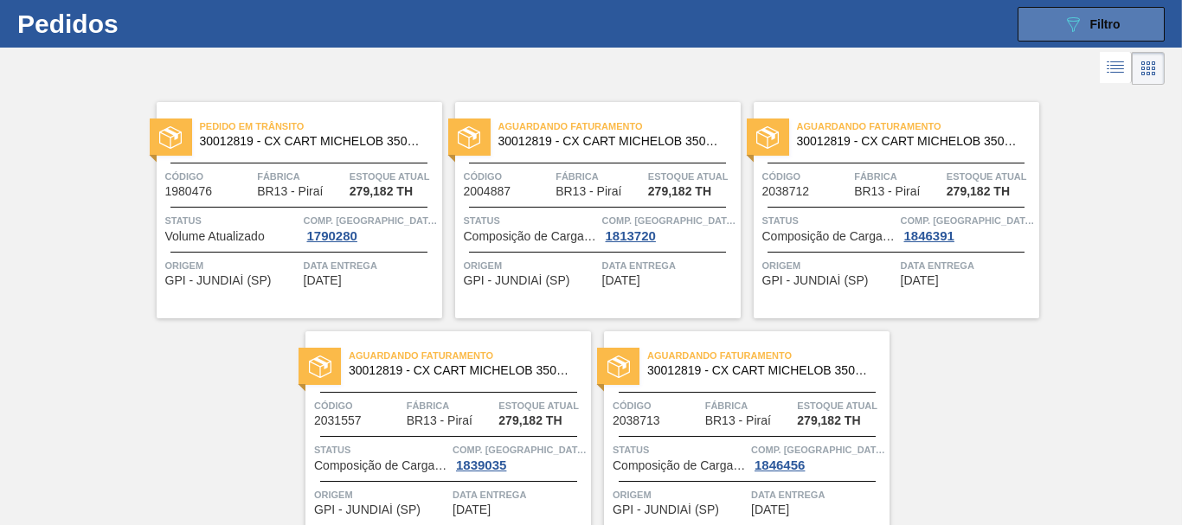
click at [1090, 28] on span "Filtro" at bounding box center [1105, 24] width 30 height 14
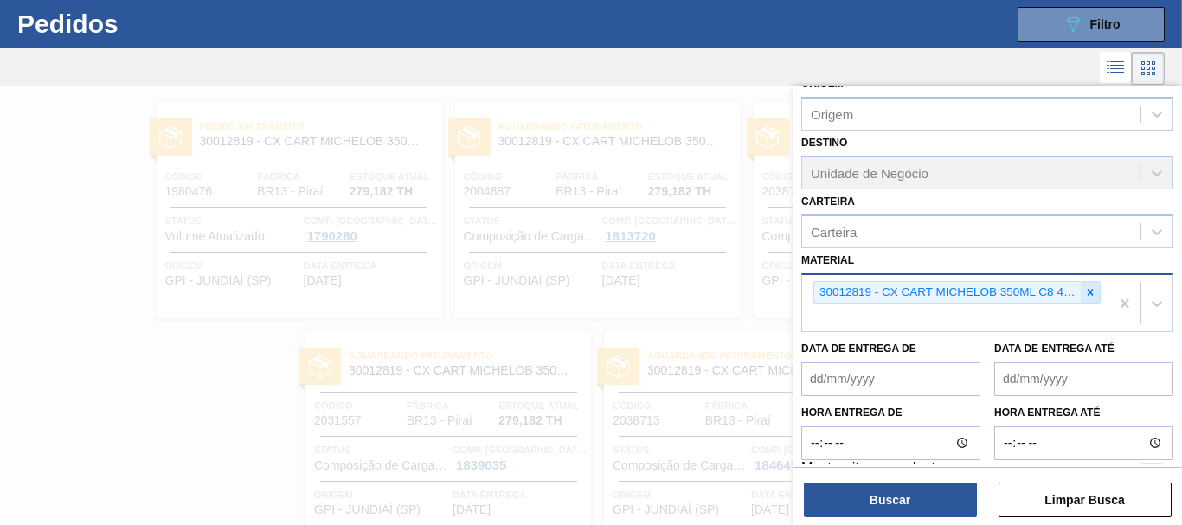
click at [1093, 298] on icon at bounding box center [1090, 292] width 12 height 12
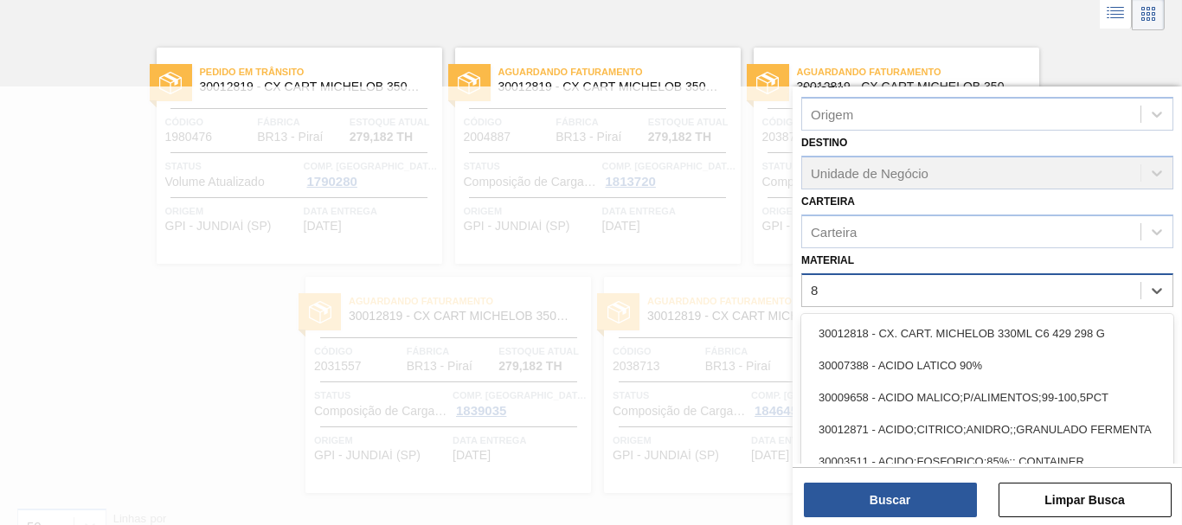
scroll to position [94, 0]
type input "8620"
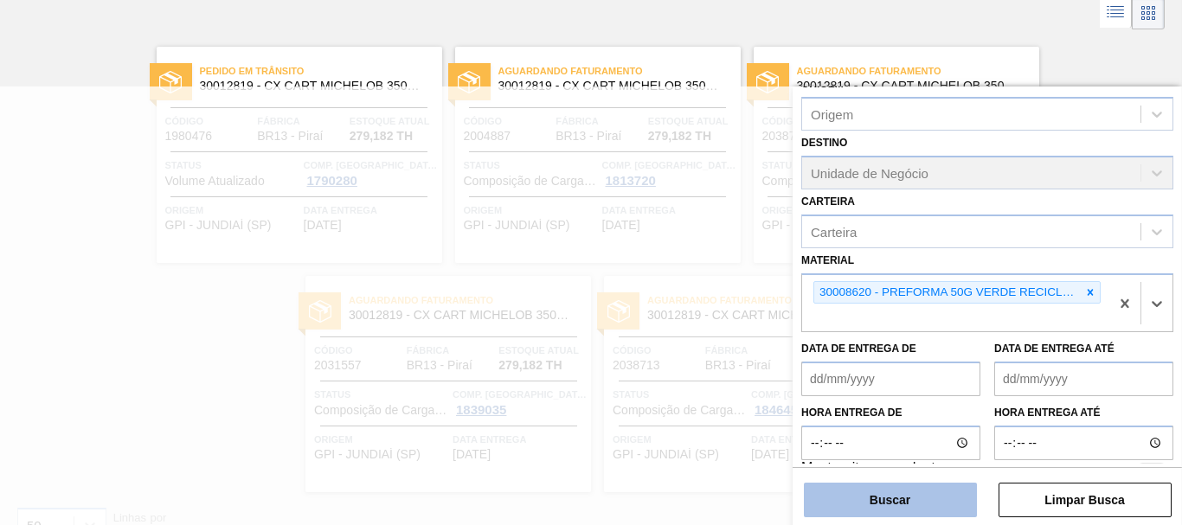
click at [901, 502] on button "Buscar" at bounding box center [890, 500] width 173 height 35
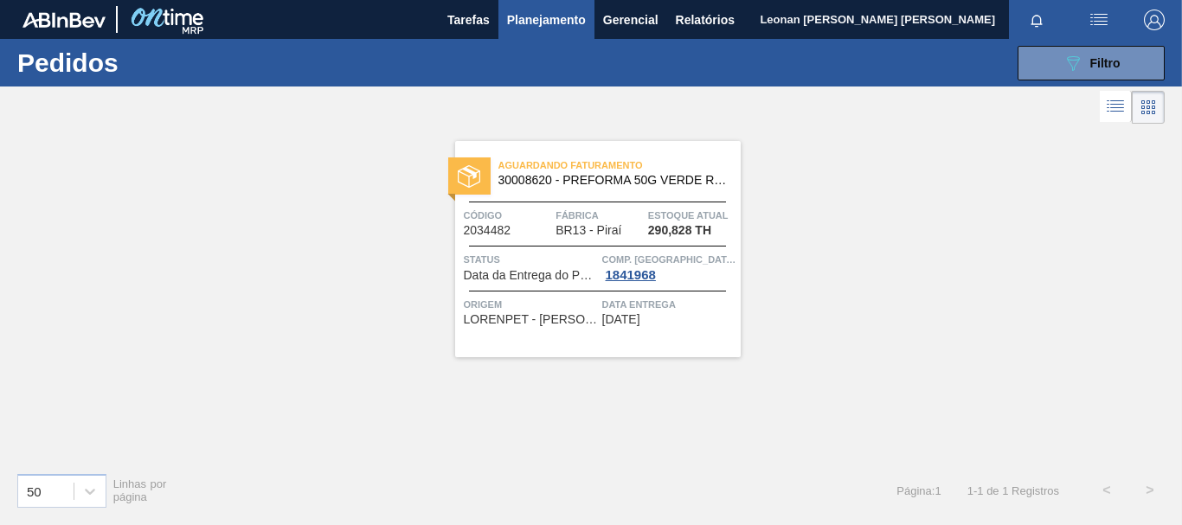
scroll to position [0, 0]
click at [1044, 50] on button "089F7B8B-B2A5-4AFE-B5C0-19BA573D28AC Filtro" at bounding box center [1091, 63] width 147 height 35
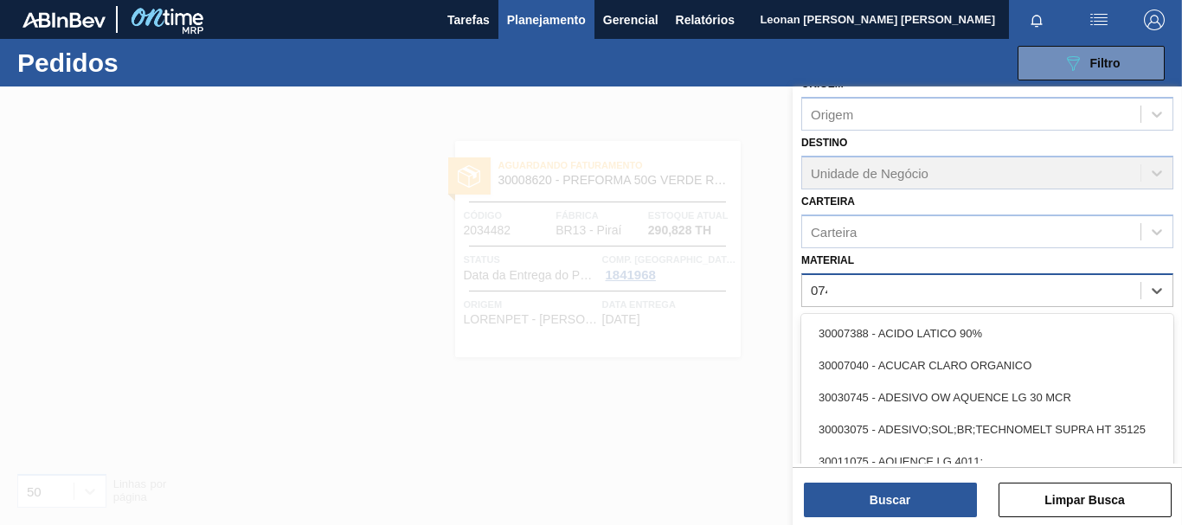
type input "0745"
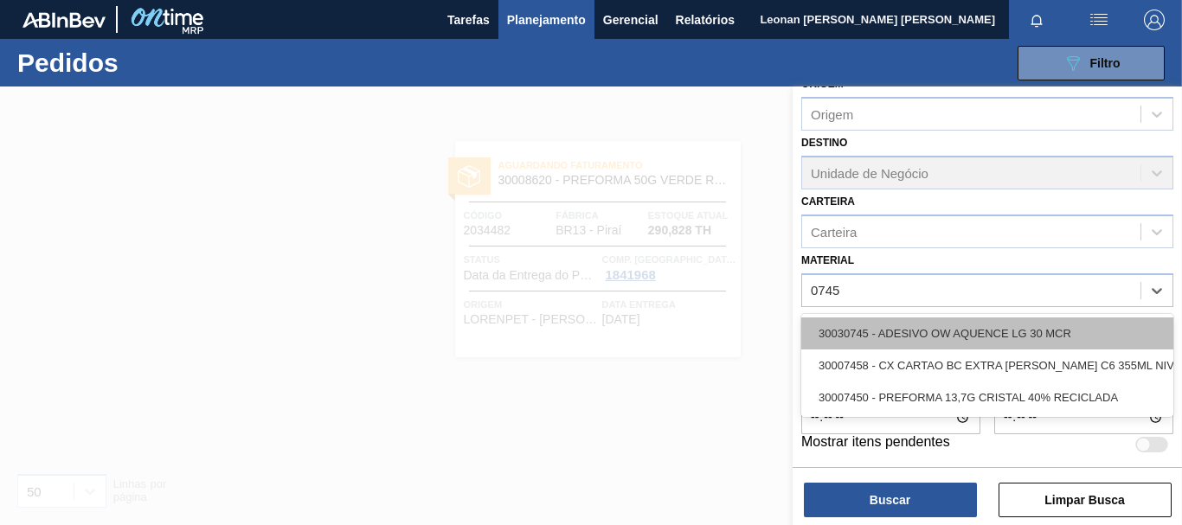
click at [1062, 329] on div "30030745 - ADESIVO OW AQUENCE LG 30 MCR" at bounding box center [987, 334] width 372 height 32
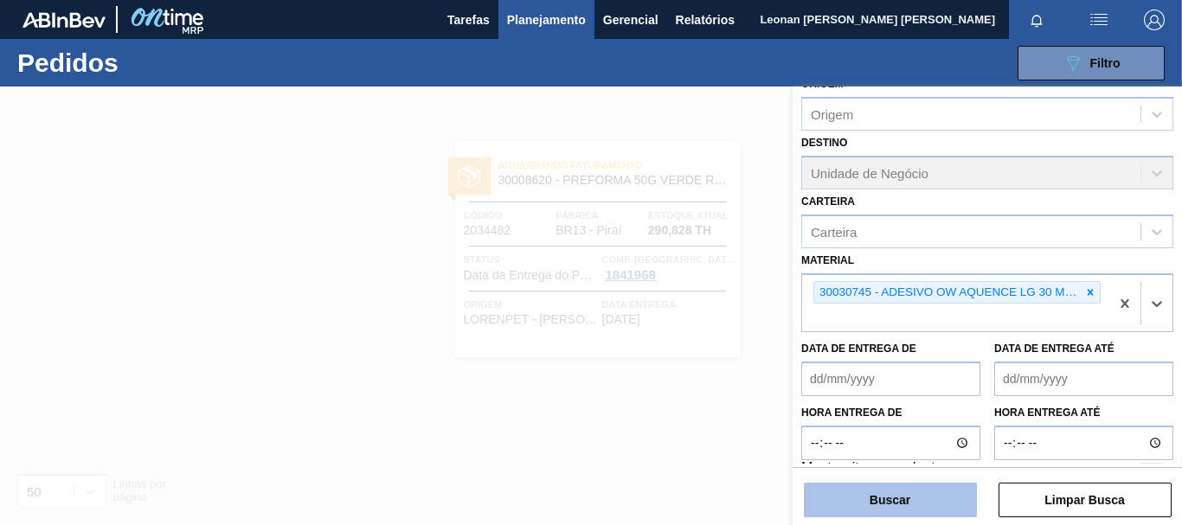
click at [960, 494] on button "Buscar" at bounding box center [890, 500] width 173 height 35
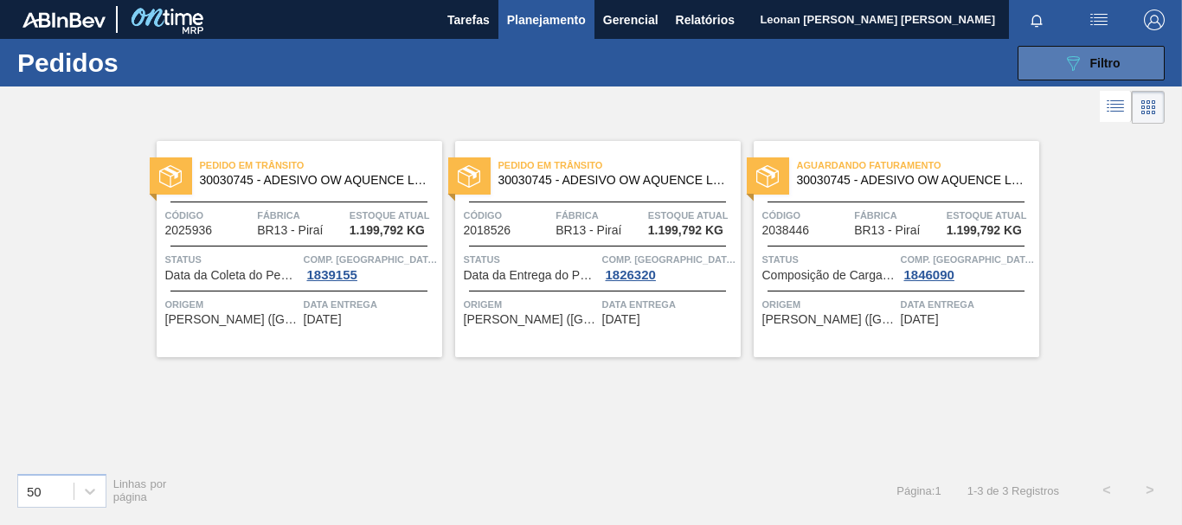
click at [1059, 75] on button "089F7B8B-B2A5-4AFE-B5C0-19BA573D28AC Filtro" at bounding box center [1091, 63] width 147 height 35
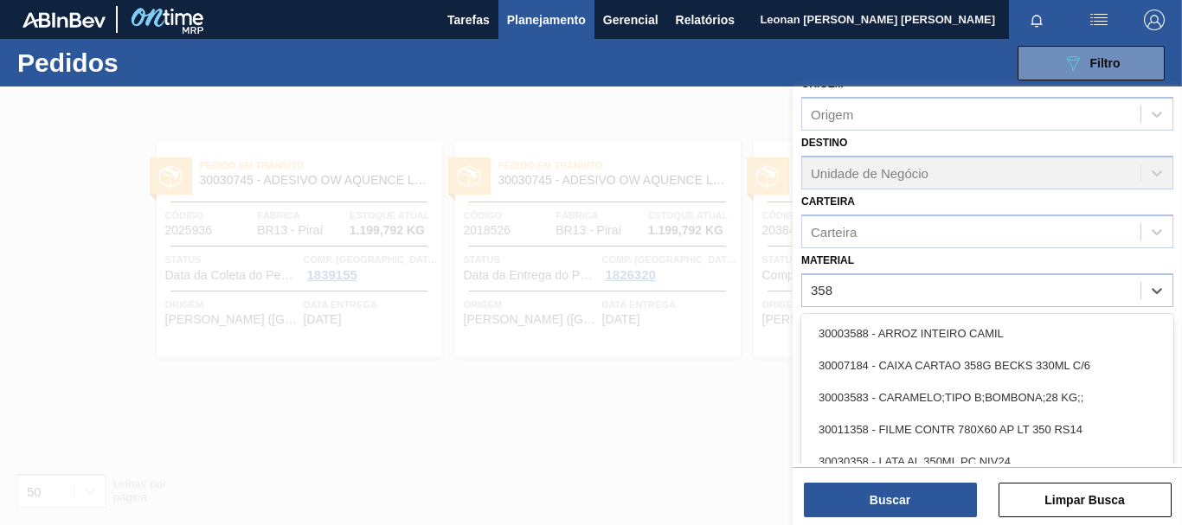
type input "3581"
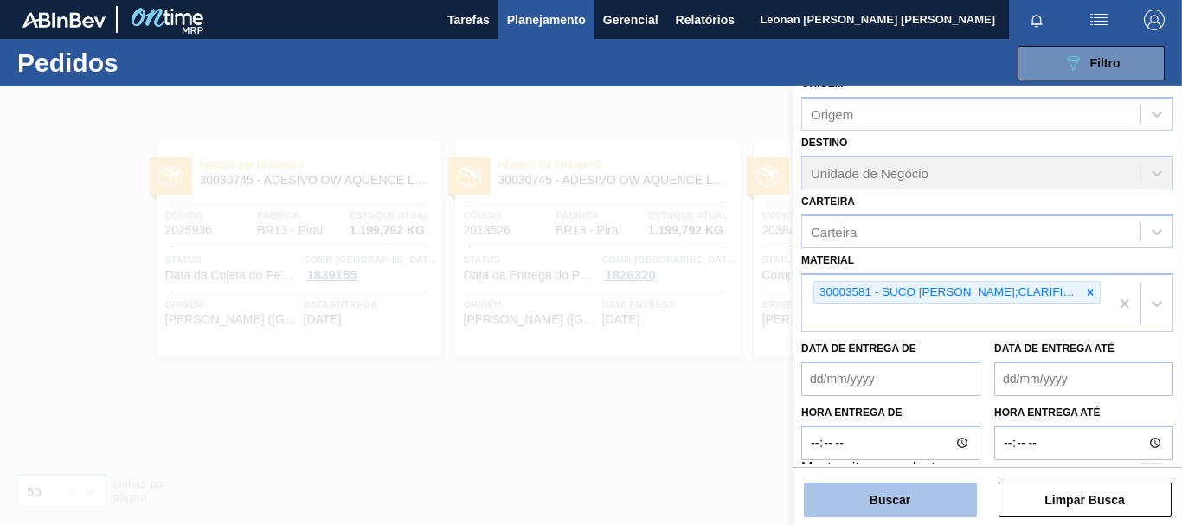
click at [890, 502] on button "Buscar" at bounding box center [890, 500] width 173 height 35
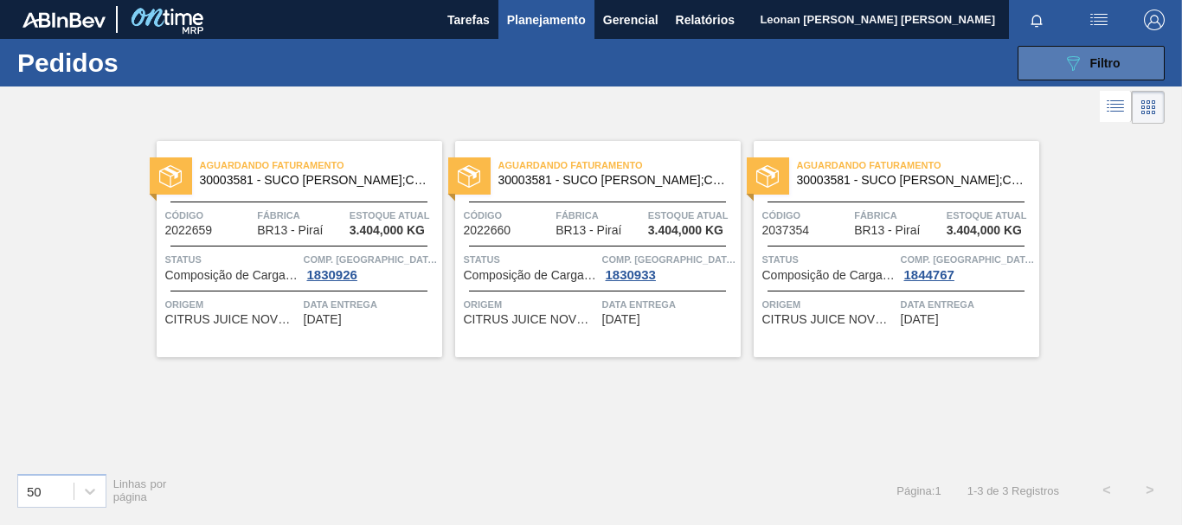
click at [1086, 61] on div "089F7B8B-B2A5-4AFE-B5C0-19BA573D28AC Filtro" at bounding box center [1092, 63] width 58 height 21
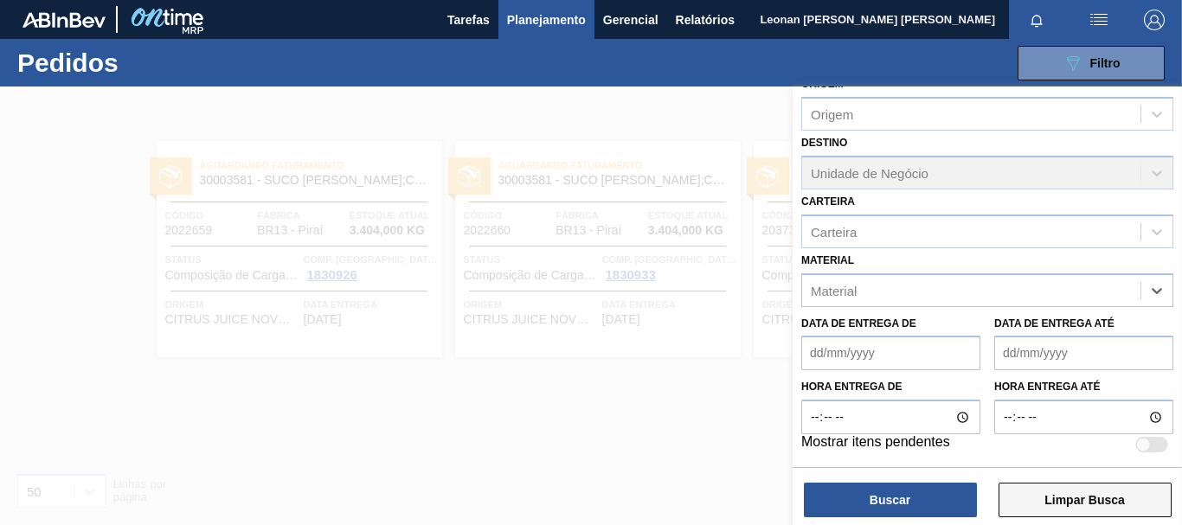
click at [1109, 498] on button "Limpar Busca" at bounding box center [1085, 500] width 173 height 35
